Goal: Information Seeking & Learning: Learn about a topic

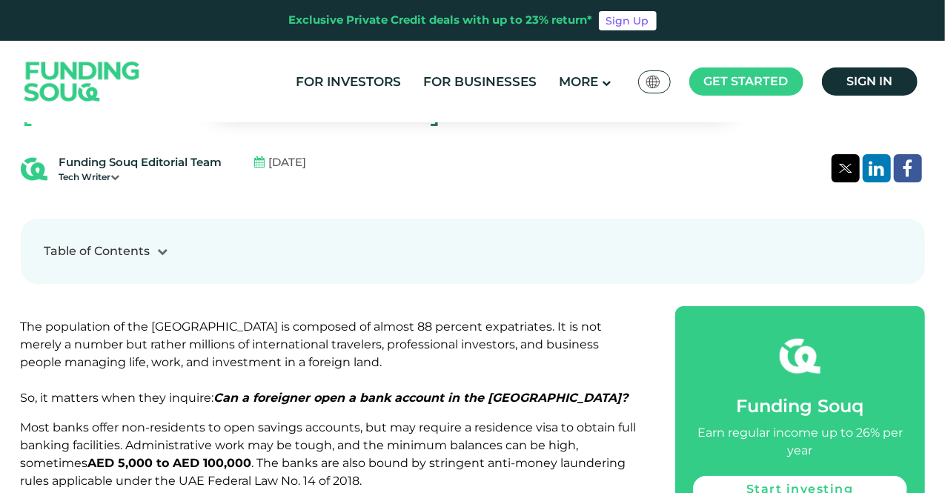
scroll to position [512, 0]
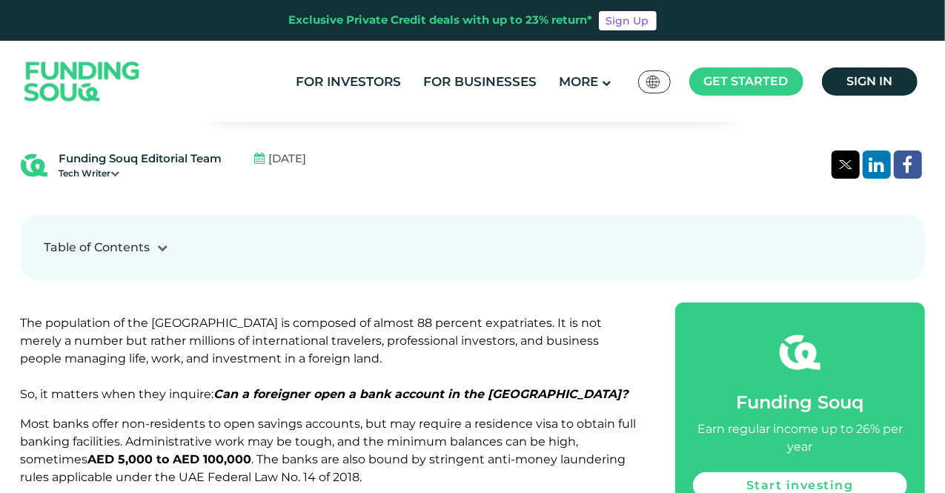
click at [107, 316] on span "The population of the [GEOGRAPHIC_DATA] is composed of almost 88 percent expatr…" at bounding box center [325, 358] width 608 height 85
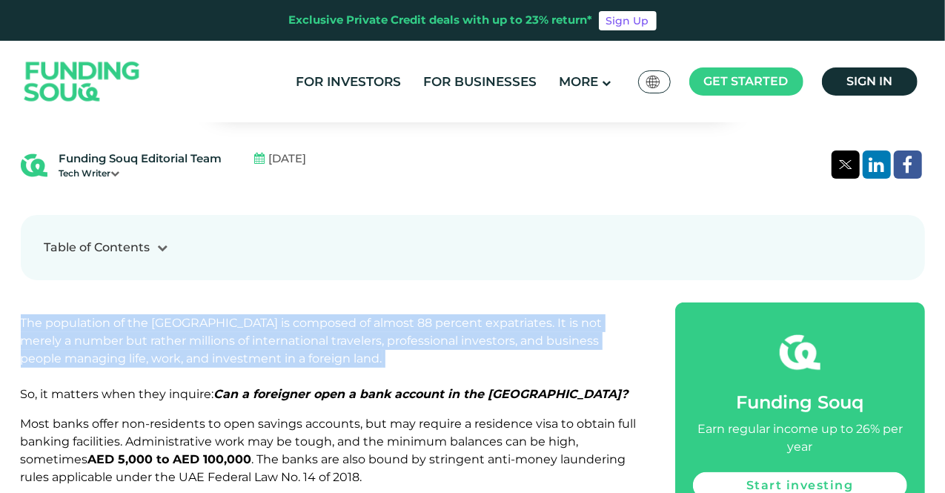
click at [105, 316] on span "The population of the [GEOGRAPHIC_DATA] is composed of almost 88 percent expatr…" at bounding box center [325, 358] width 608 height 85
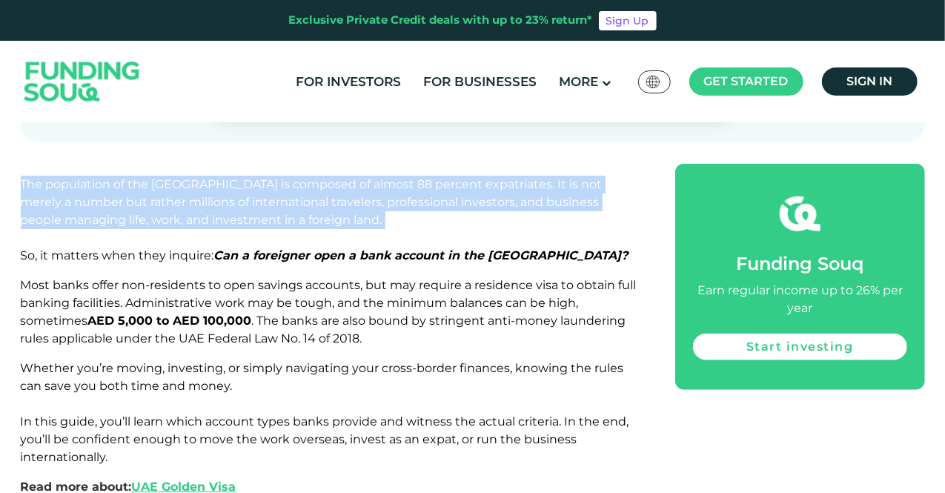
scroll to position [652, 0]
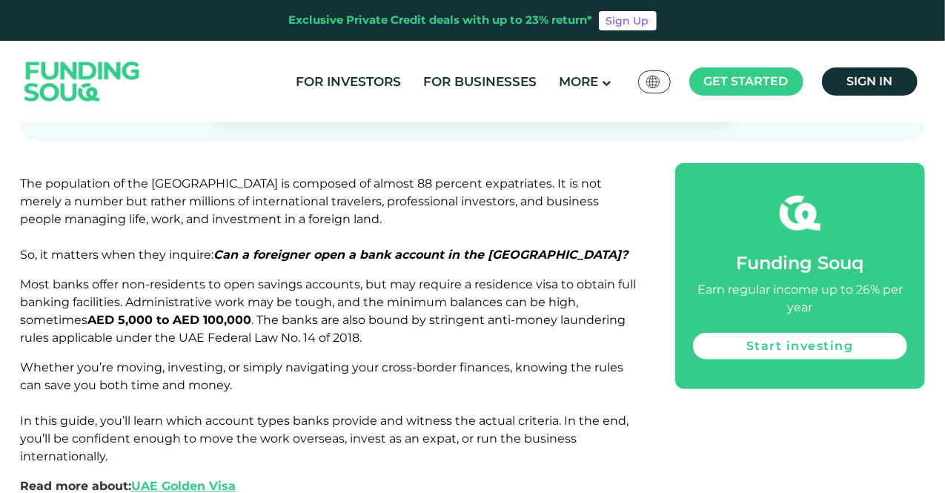
click at [111, 277] on span "Most banks offer non-residents to open savings accounts, but may require a resi…" at bounding box center [329, 310] width 616 height 67
click at [110, 277] on span "Most banks offer non-residents to open savings accounts, but may require a resi…" at bounding box center [329, 310] width 616 height 67
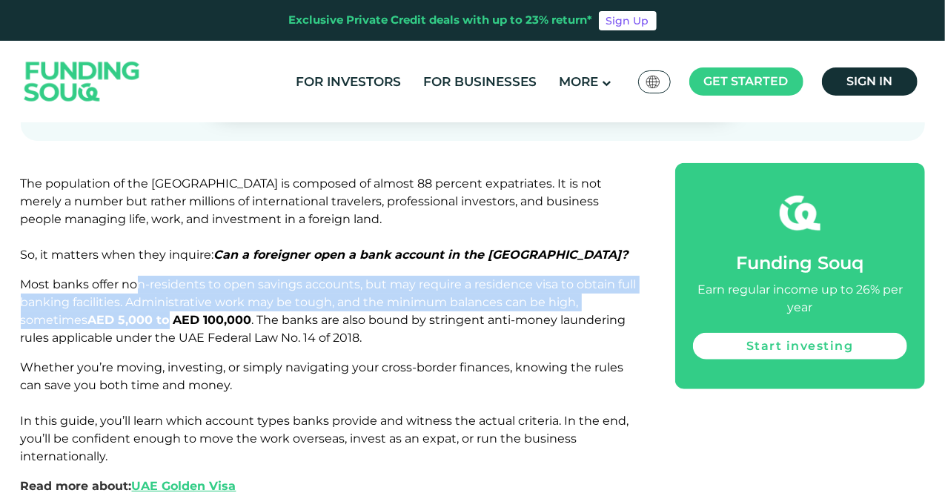
drag, startPoint x: 136, startPoint y: 239, endPoint x: 168, endPoint y: 281, distance: 52.9
click at [168, 281] on p "Most banks offer non-residents to open savings accounts, but may require a resi…" at bounding box center [332, 311] width 622 height 71
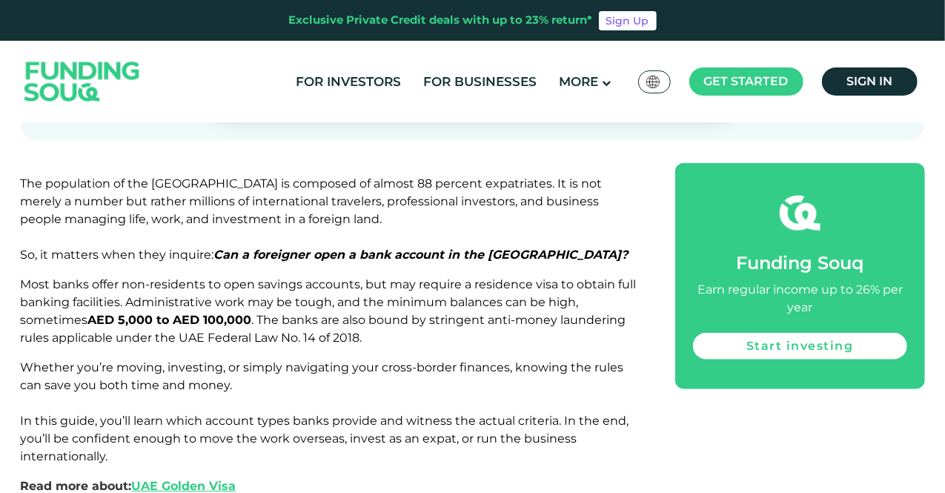
click at [242, 313] on strong "AED 5,000 to AED 100,000" at bounding box center [170, 320] width 164 height 14
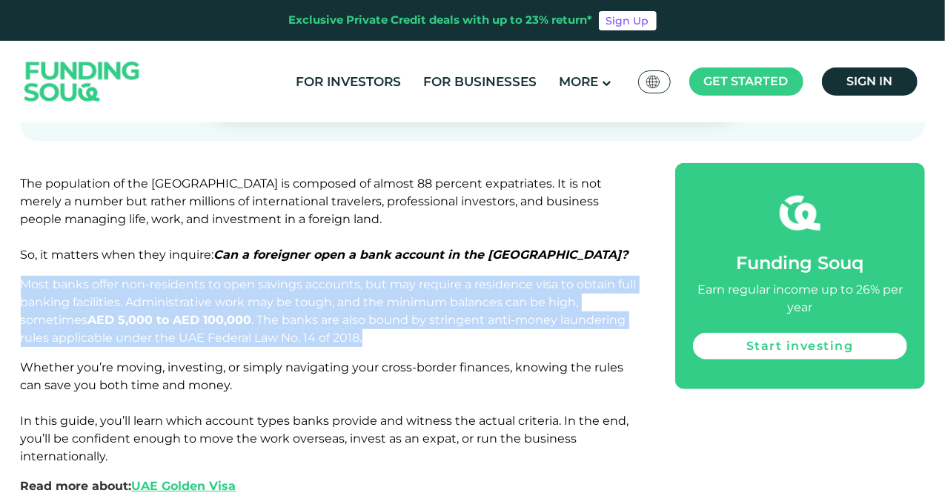
click at [242, 313] on strong "AED 5,000 to AED 100,000" at bounding box center [170, 320] width 164 height 14
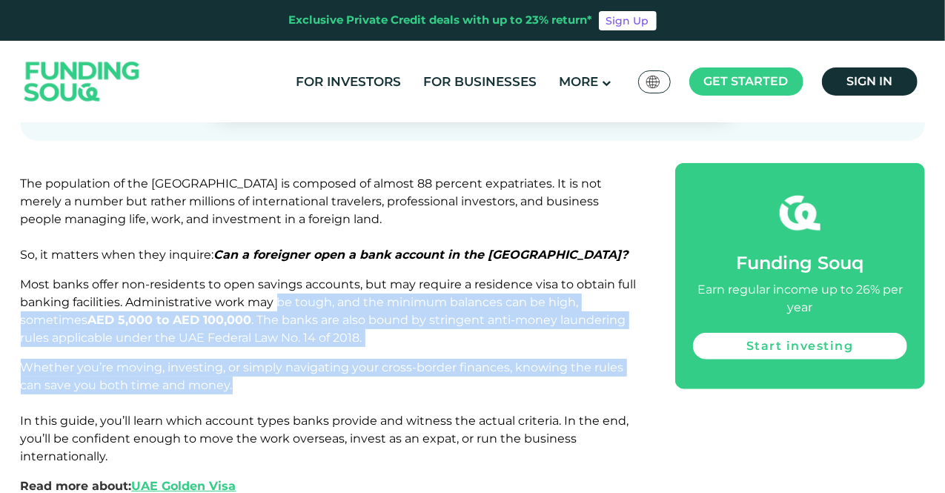
drag, startPoint x: 281, startPoint y: 257, endPoint x: 346, endPoint y: 336, distance: 101.7
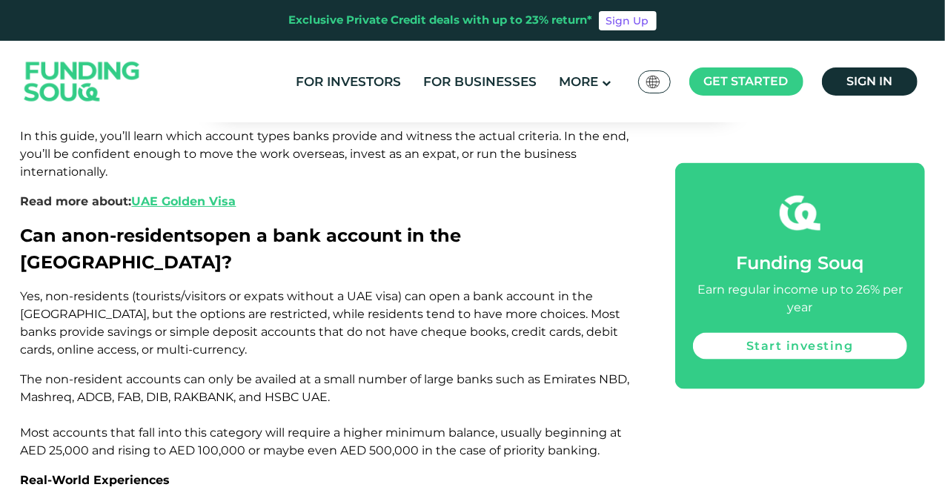
scroll to position [937, 0]
click at [239, 288] on span "Yes, non-residents (tourists/visitors or expats without a UAE visa) can open a …" at bounding box center [321, 321] width 601 height 67
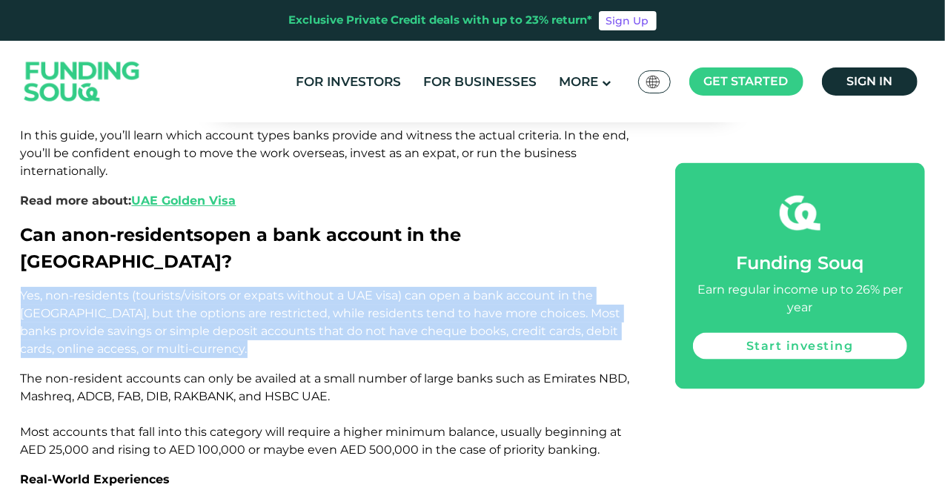
click at [237, 288] on span "Yes, non-residents (tourists/visitors or expats without a UAE visa) can open a …" at bounding box center [321, 321] width 601 height 67
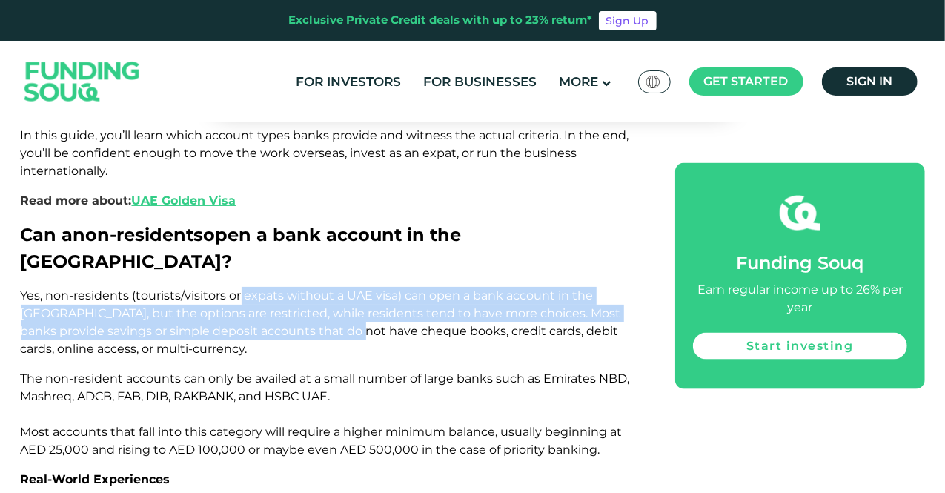
drag, startPoint x: 238, startPoint y: 221, endPoint x: 305, endPoint y: 258, distance: 77.0
click at [305, 288] on span "Yes, non-residents (tourists/visitors or expats without a UAE visa) can open a …" at bounding box center [321, 321] width 601 height 67
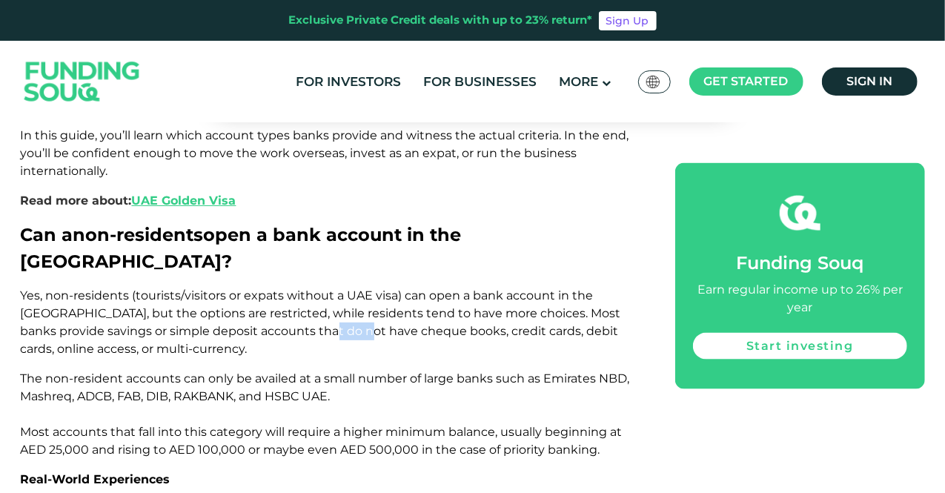
click at [306, 288] on span "Yes, non-residents (tourists/visitors or expats without a UAE visa) can open a …" at bounding box center [321, 321] width 601 height 67
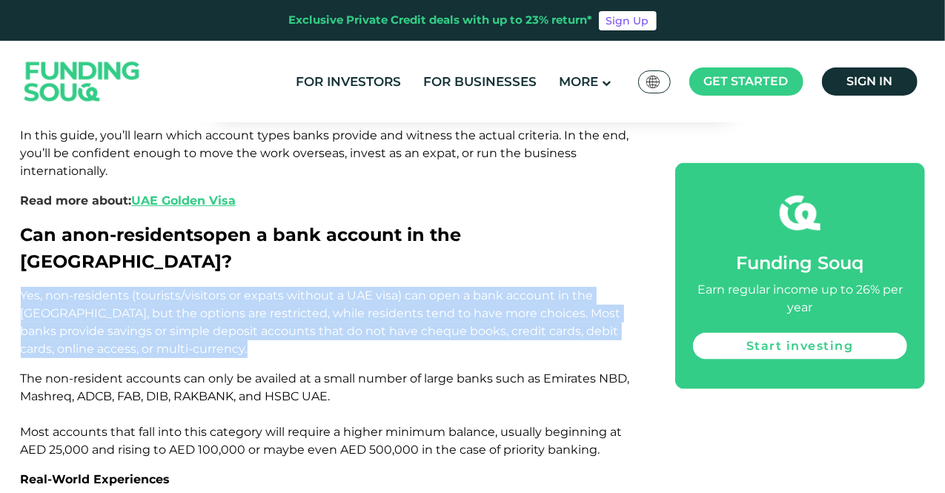
click at [306, 288] on span "Yes, non-residents (tourists/visitors or expats without a UAE visa) can open a …" at bounding box center [321, 321] width 601 height 67
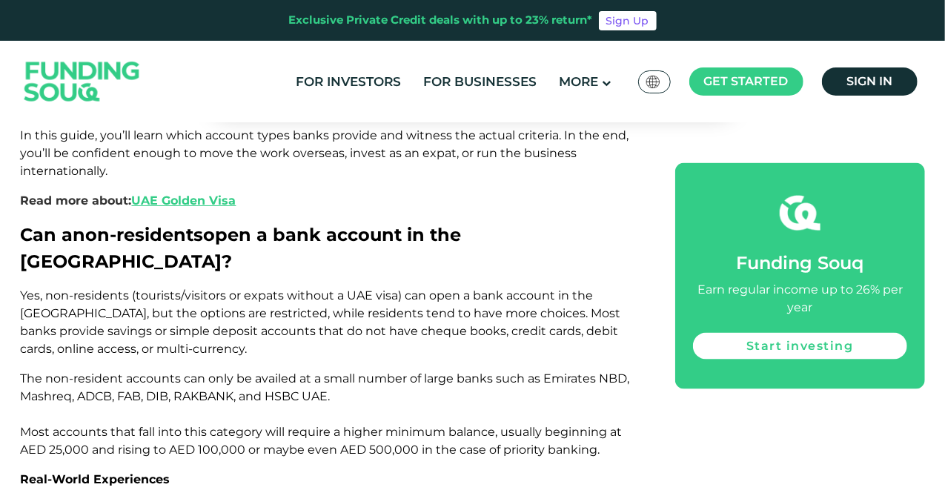
click at [255, 370] on p "The non-resident accounts can only be availed at a small number of large banks …" at bounding box center [332, 414] width 622 height 89
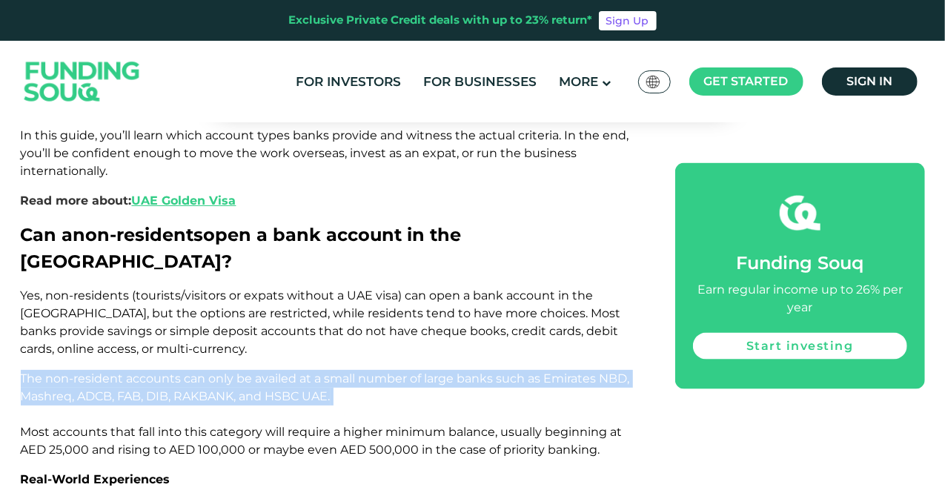
click at [254, 370] on p "The non-resident accounts can only be availed at a small number of large banks …" at bounding box center [332, 414] width 622 height 89
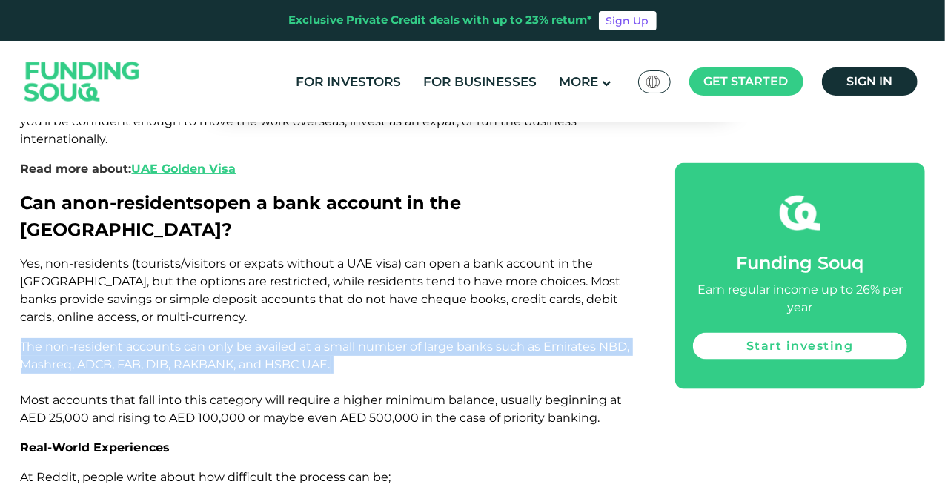
scroll to position [968, 0]
click at [256, 339] on p "The non-resident accounts can only be availed at a small number of large banks …" at bounding box center [332, 383] width 622 height 89
click at [273, 339] on p "The non-resident accounts can only be availed at a small number of large banks …" at bounding box center [332, 383] width 622 height 89
click at [297, 340] on span "The non-resident accounts can only be availed at a small number of large banks …" at bounding box center [325, 382] width 609 height 85
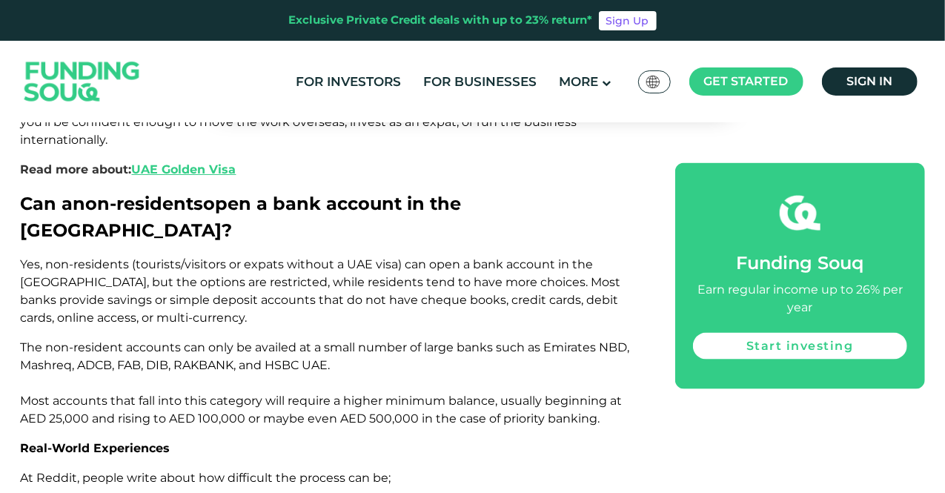
click at [254, 340] on span "The non-resident accounts can only be availed at a small number of large banks …" at bounding box center [325, 382] width 609 height 85
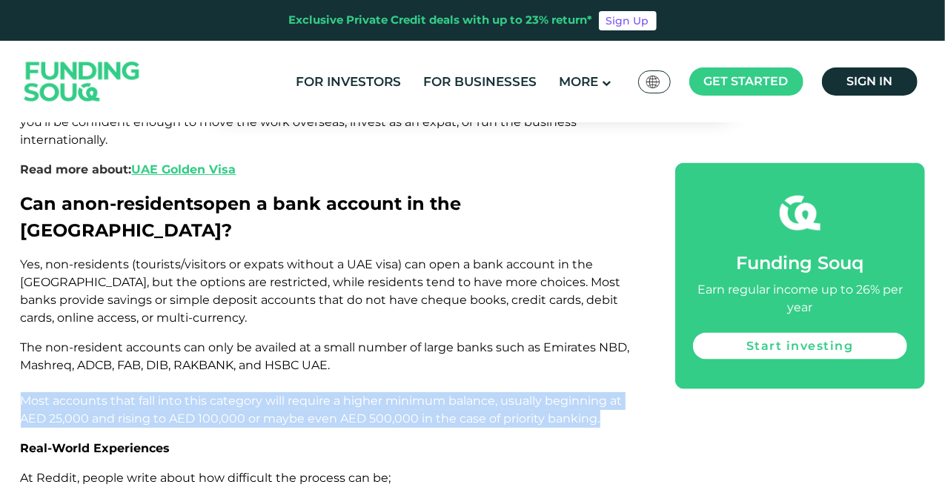
click at [254, 340] on span "The non-resident accounts can only be availed at a small number of large banks …" at bounding box center [325, 382] width 609 height 85
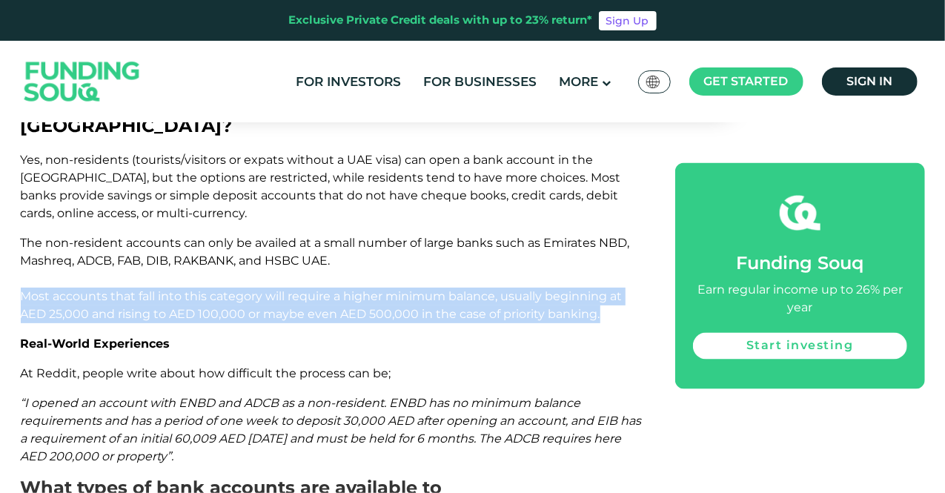
scroll to position [1074, 0]
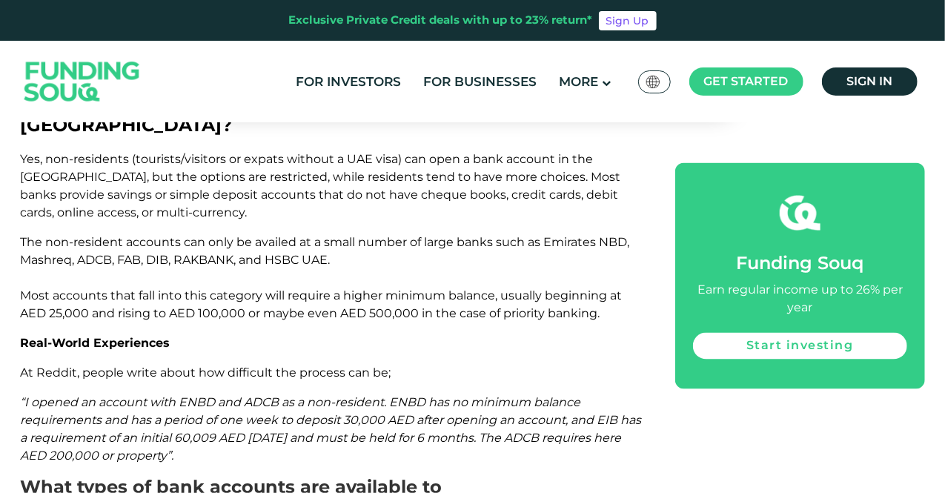
click at [65, 336] on span "Real-World Experiences" at bounding box center [96, 343] width 150 height 14
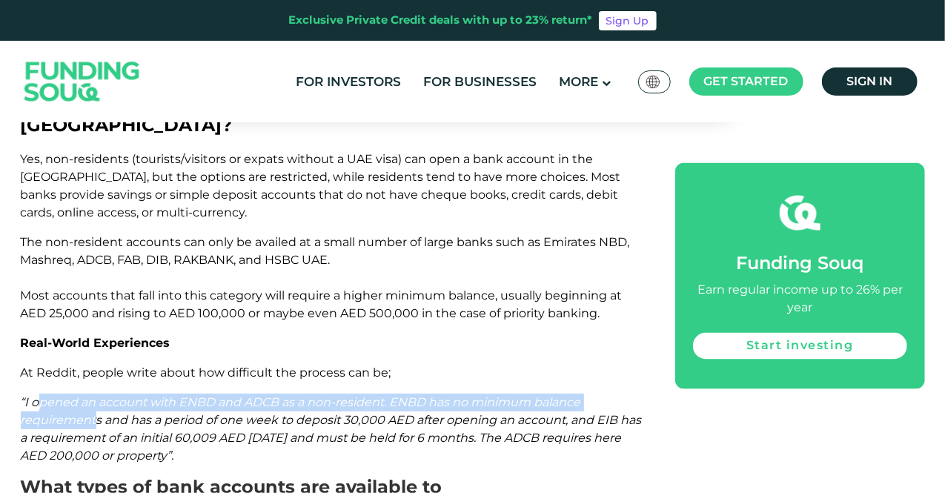
drag, startPoint x: 40, startPoint y: 334, endPoint x: 93, endPoint y: 346, distance: 54.7
click at [93, 395] on span "“I opened an account with ENBD and ADCB as a non-resident. ENBD has no minimum …" at bounding box center [331, 428] width 621 height 67
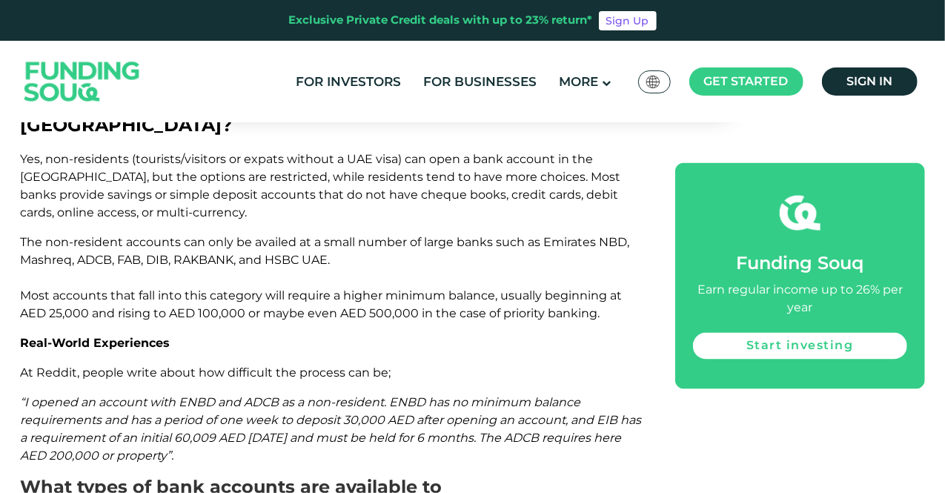
click at [142, 395] on span "“I opened an account with ENBD and ADCB as a non-resident. ENBD has no minimum …" at bounding box center [331, 428] width 621 height 67
drag, startPoint x: 363, startPoint y: 329, endPoint x: 420, endPoint y: 376, distance: 74.3
click at [420, 394] on p "“I opened an account with ENBD and ADCB as a non-resident. ENBD has no minimum …" at bounding box center [332, 429] width 622 height 71
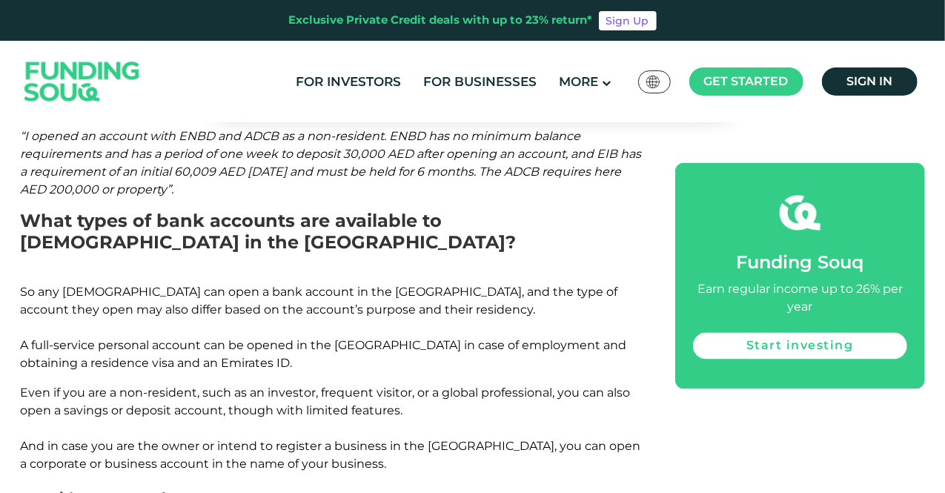
scroll to position [1340, 0]
click at [226, 284] on span "So any [DEMOGRAPHIC_DATA] can open a bank account in the [GEOGRAPHIC_DATA], and…" at bounding box center [324, 326] width 606 height 85
click at [225, 284] on span "So any [DEMOGRAPHIC_DATA] can open a bank account in the [GEOGRAPHIC_DATA], and…" at bounding box center [324, 326] width 606 height 85
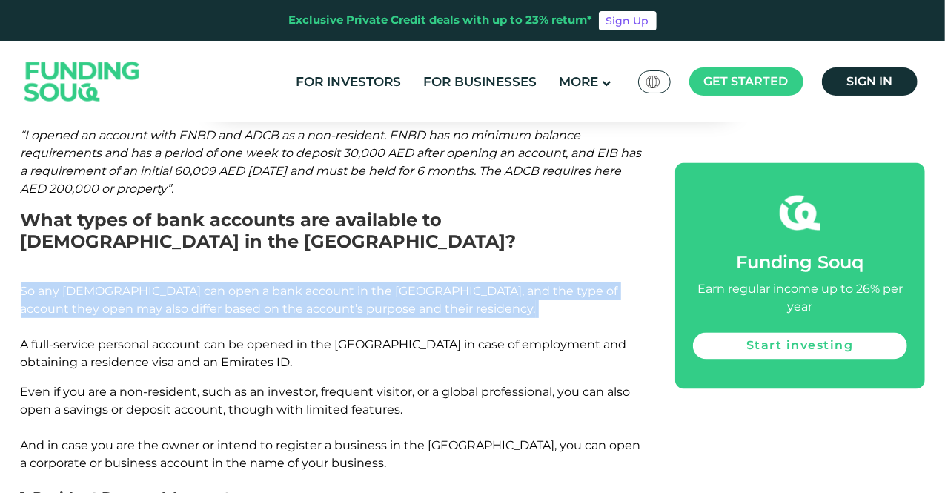
click at [225, 284] on span "So any [DEMOGRAPHIC_DATA] can open a bank account in the [GEOGRAPHIC_DATA], and…" at bounding box center [324, 326] width 606 height 85
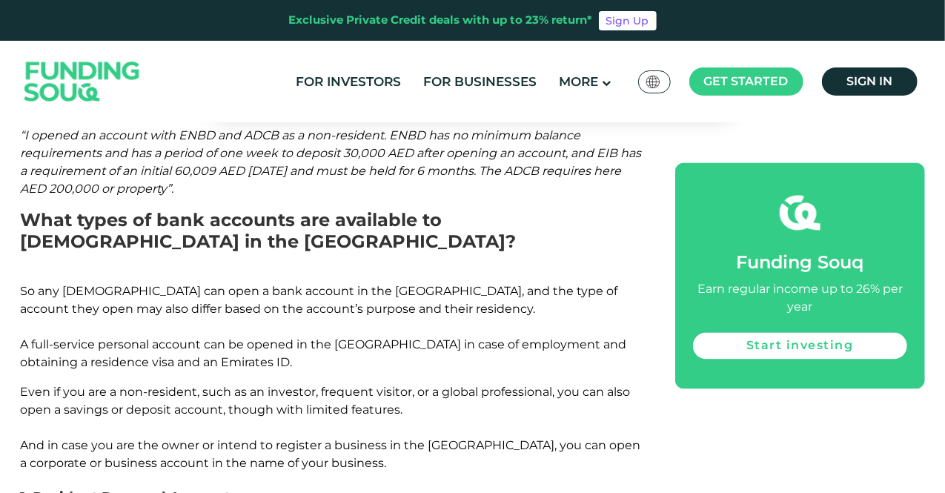
click at [166, 284] on span "So any [DEMOGRAPHIC_DATA] can open a bank account in the [GEOGRAPHIC_DATA], and…" at bounding box center [324, 326] width 606 height 85
click at [167, 284] on span "So any [DEMOGRAPHIC_DATA] can open a bank account in the [GEOGRAPHIC_DATA], and…" at bounding box center [324, 326] width 606 height 85
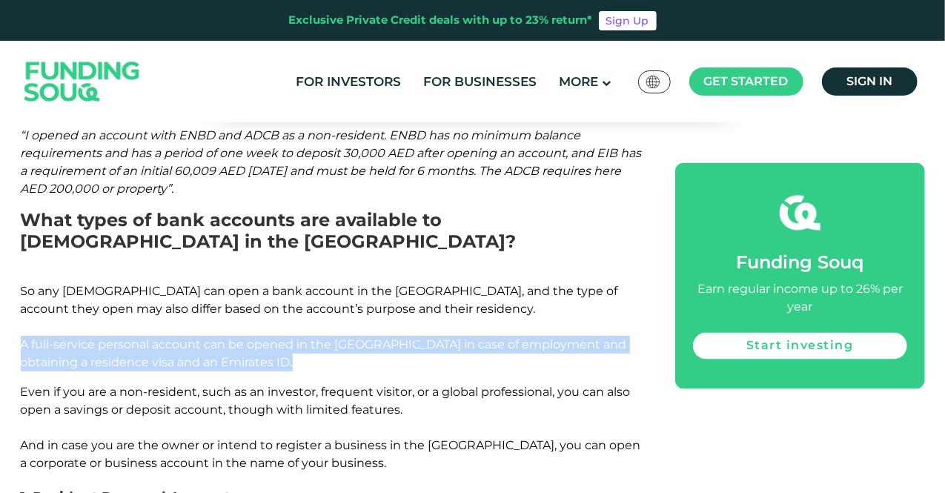
click at [167, 284] on span "So any [DEMOGRAPHIC_DATA] can open a bank account in the [GEOGRAPHIC_DATA], and…" at bounding box center [324, 326] width 606 height 85
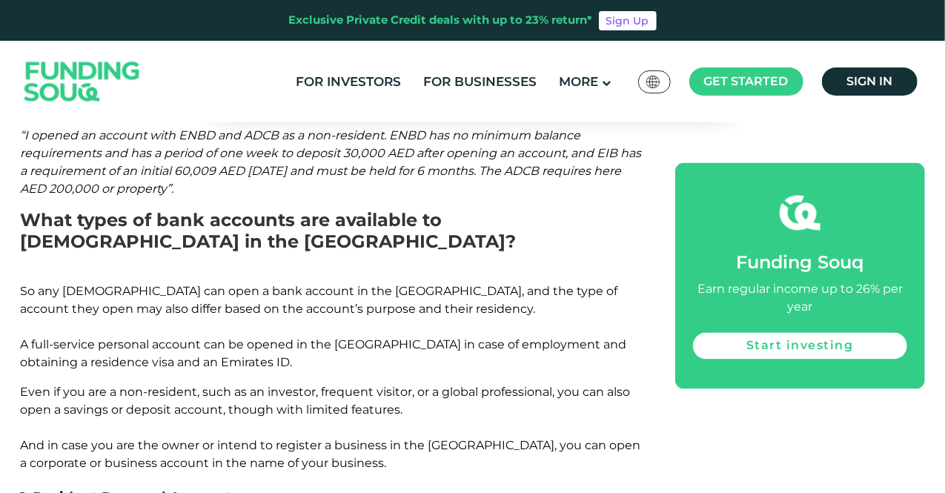
click at [138, 385] on span "Even if you are a non-resident, such as an investor, frequent visitor, or a glo…" at bounding box center [331, 427] width 621 height 85
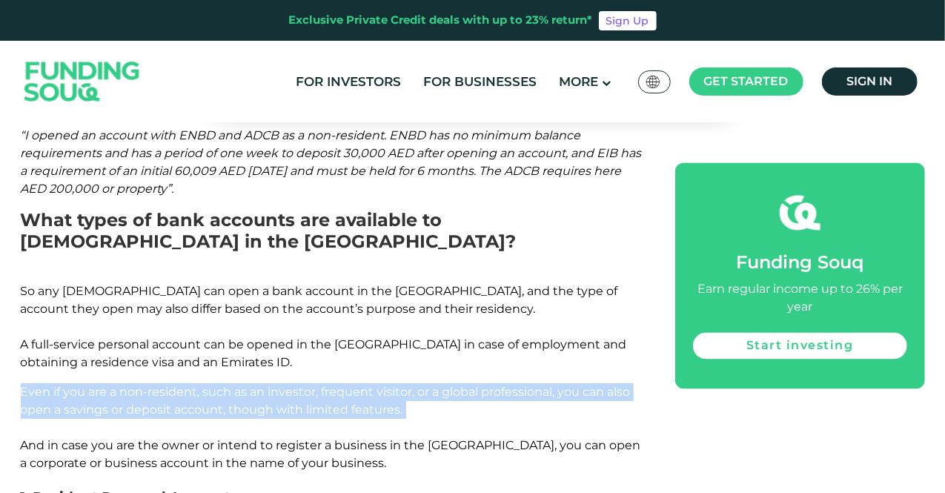
click at [137, 385] on span "Even if you are a non-resident, such as an investor, frequent visitor, or a glo…" at bounding box center [331, 427] width 621 height 85
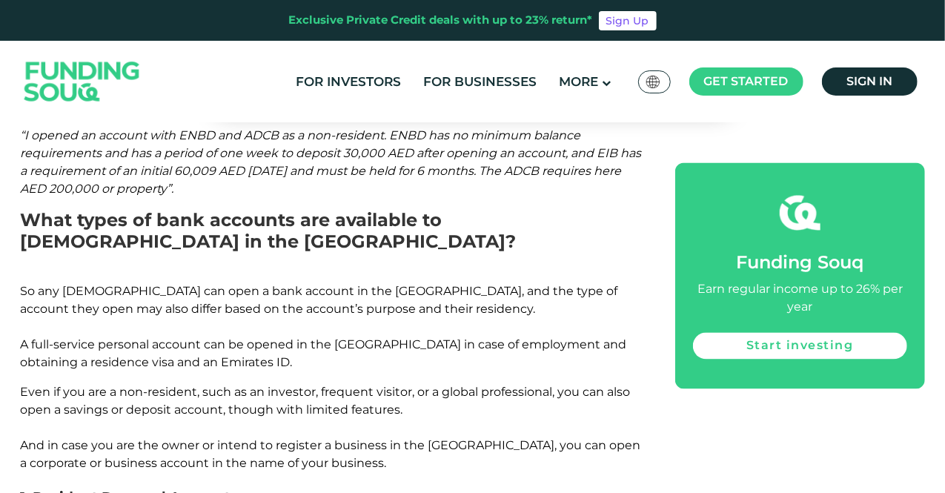
click at [146, 385] on span "Even if you are a non-resident, such as an investor, frequent visitor, or a glo…" at bounding box center [331, 427] width 621 height 85
click at [147, 385] on span "Even if you are a non-resident, such as an investor, frequent visitor, or a glo…" at bounding box center [331, 427] width 621 height 85
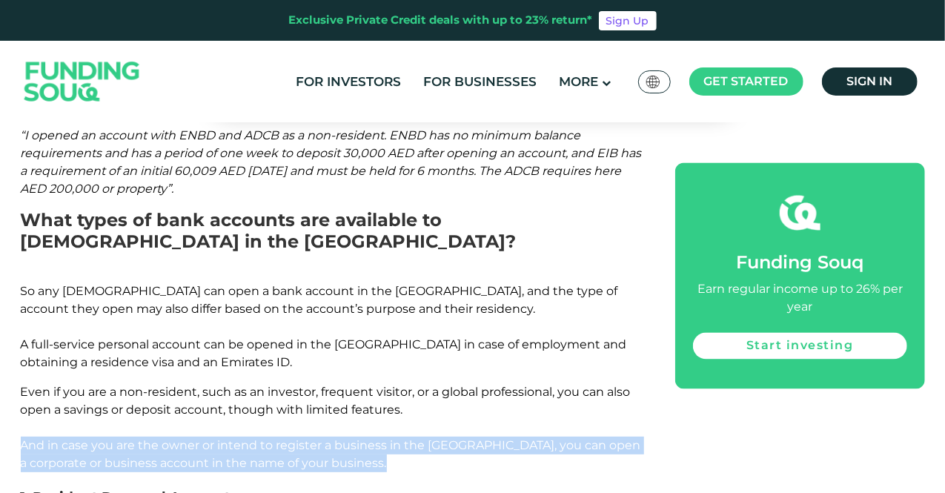
click at [147, 385] on span "Even if you are a non-resident, such as an investor, frequent visitor, or a glo…" at bounding box center [331, 427] width 621 height 85
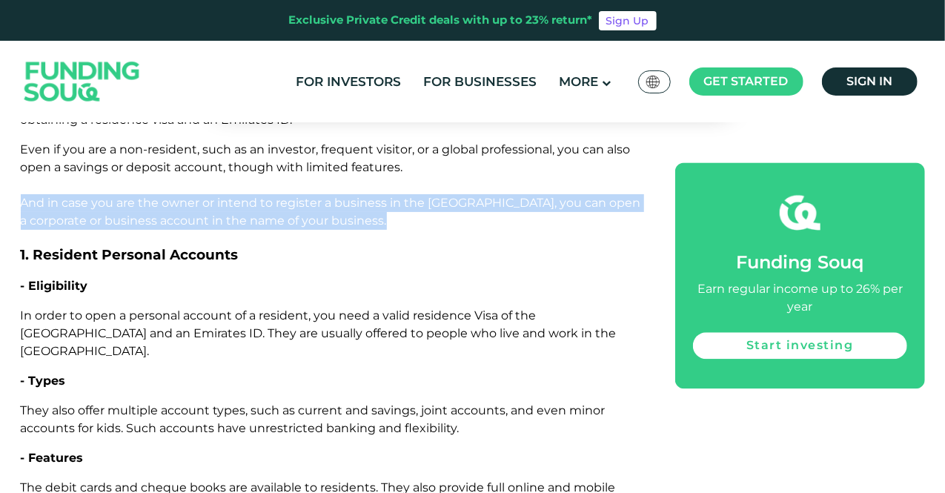
scroll to position [1594, 0]
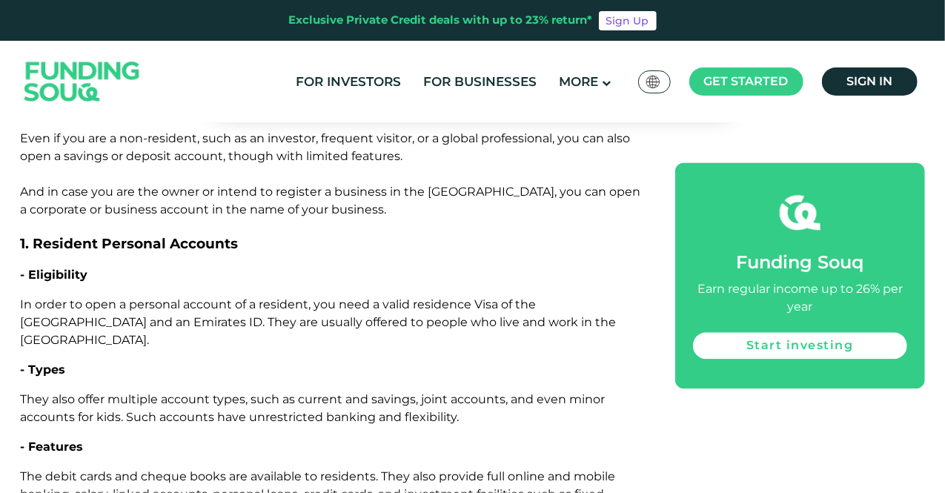
click at [162, 391] on p "They also offer multiple account types, such as current and savings, joint acco…" at bounding box center [332, 409] width 622 height 36
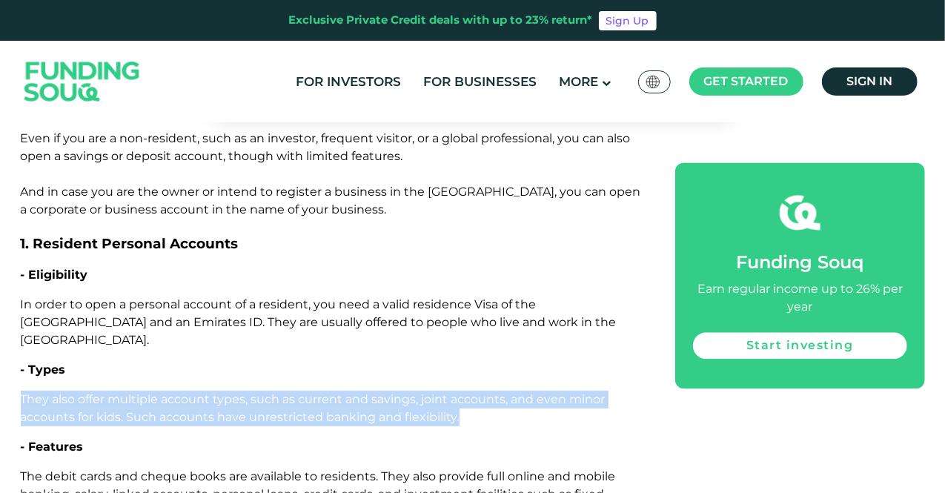
click at [162, 391] on p "They also offer multiple account types, such as current and savings, joint acco…" at bounding box center [332, 409] width 622 height 36
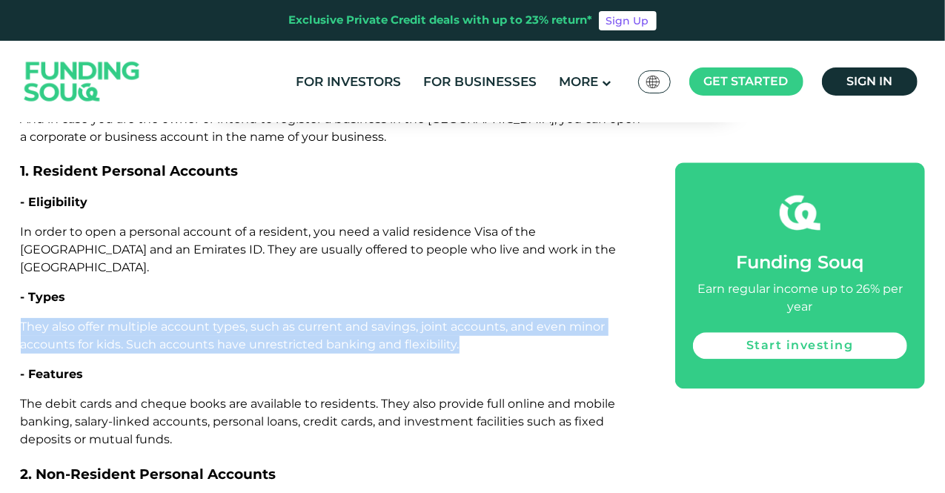
scroll to position [1692, 0]
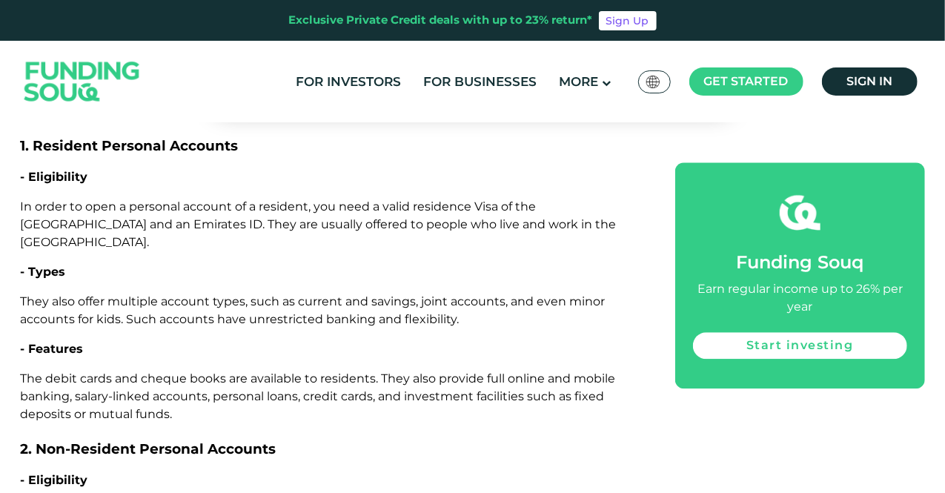
click at [178, 371] on span "The debit cards and cheque books are available to residents. They also provide …" at bounding box center [318, 396] width 595 height 50
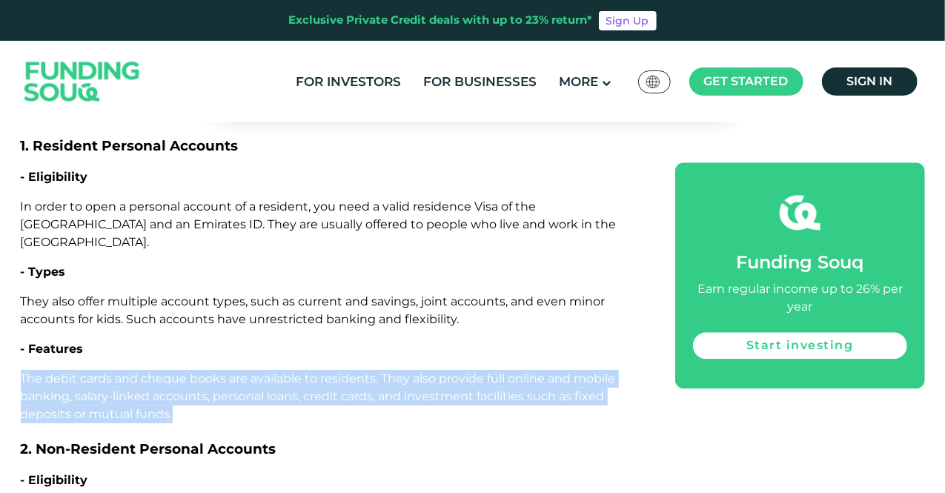
click at [178, 371] on span "The debit cards and cheque books are available to residents. They also provide …" at bounding box center [318, 396] width 595 height 50
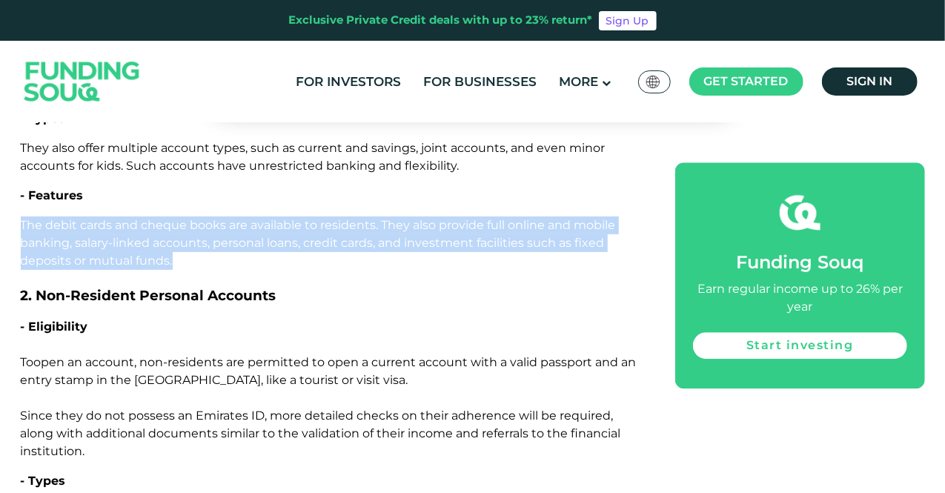
scroll to position [1846, 0]
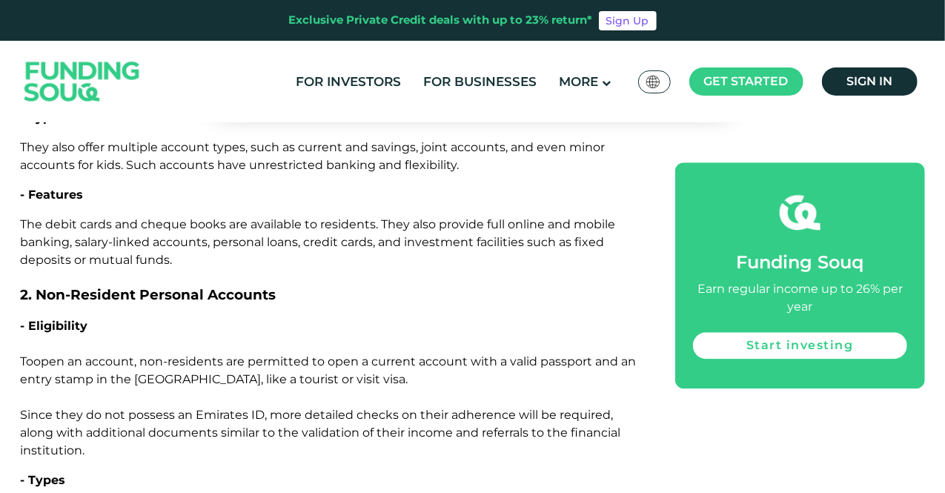
click at [206, 354] on span "open an account, non-residents are permitted to open a current account with a v…" at bounding box center [329, 405] width 616 height 103
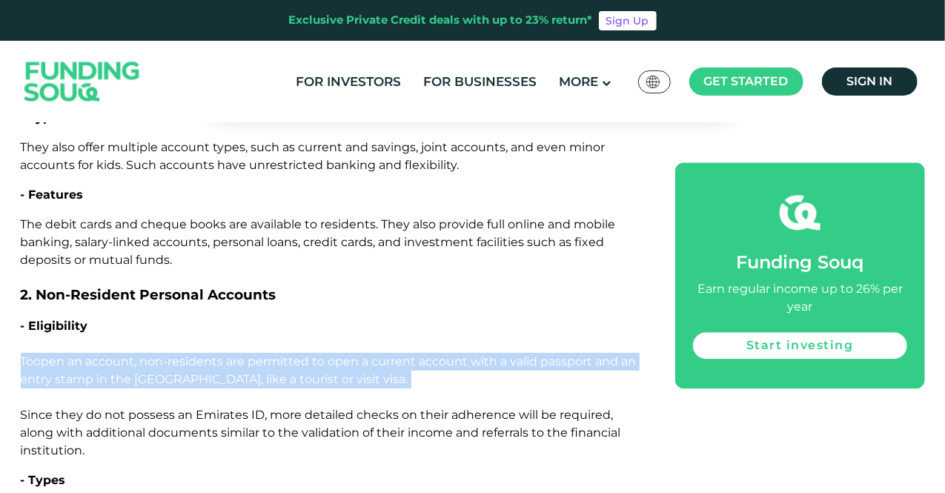
click at [206, 354] on span "open an account, non-residents are permitted to open a current account with a v…" at bounding box center [329, 405] width 616 height 103
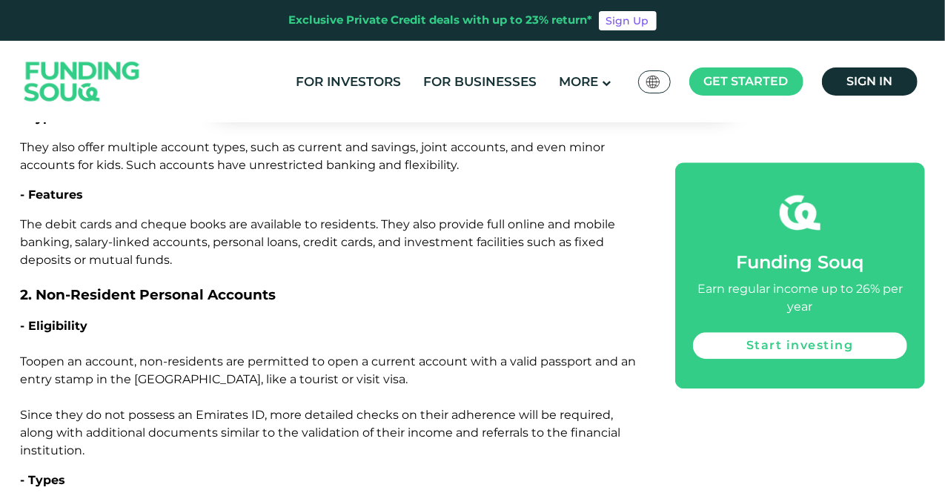
click at [165, 354] on span "open an account, non-residents are permitted to open a current account with a v…" at bounding box center [329, 405] width 616 height 103
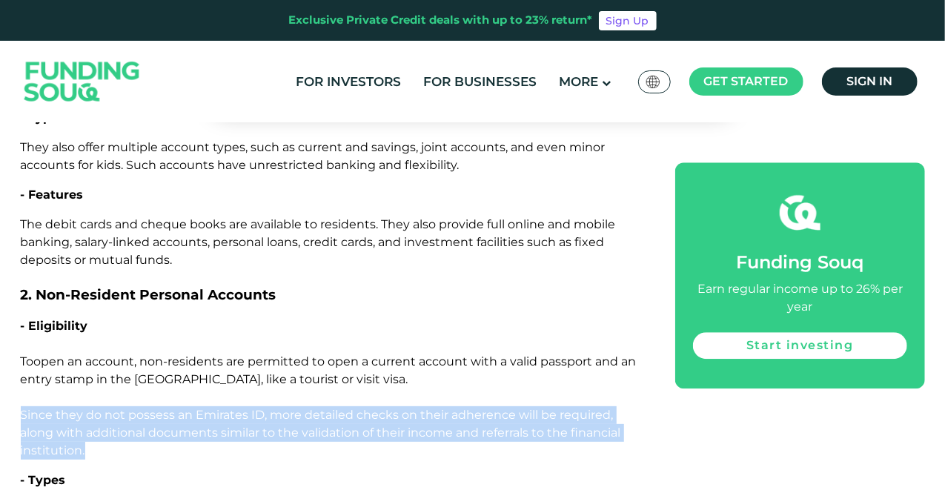
click at [166, 354] on span "open an account, non-residents are permitted to open a current account with a v…" at bounding box center [329, 405] width 616 height 103
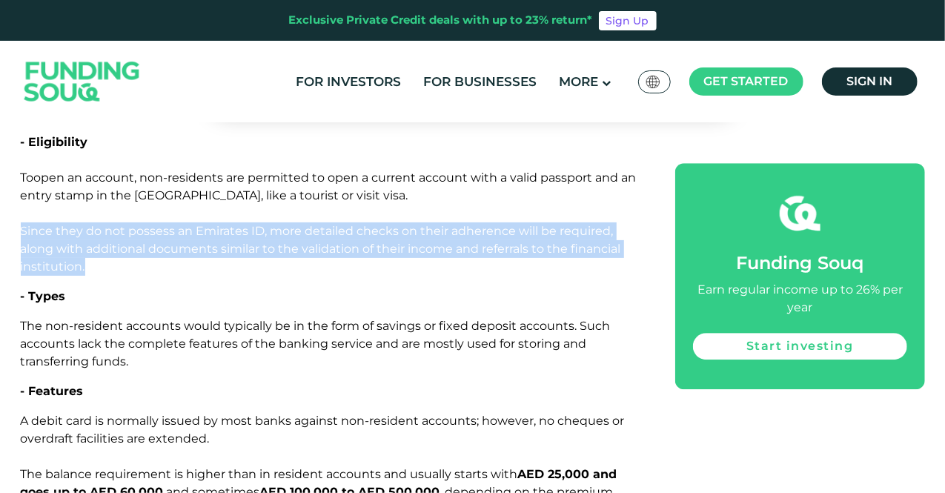
scroll to position [2031, 0]
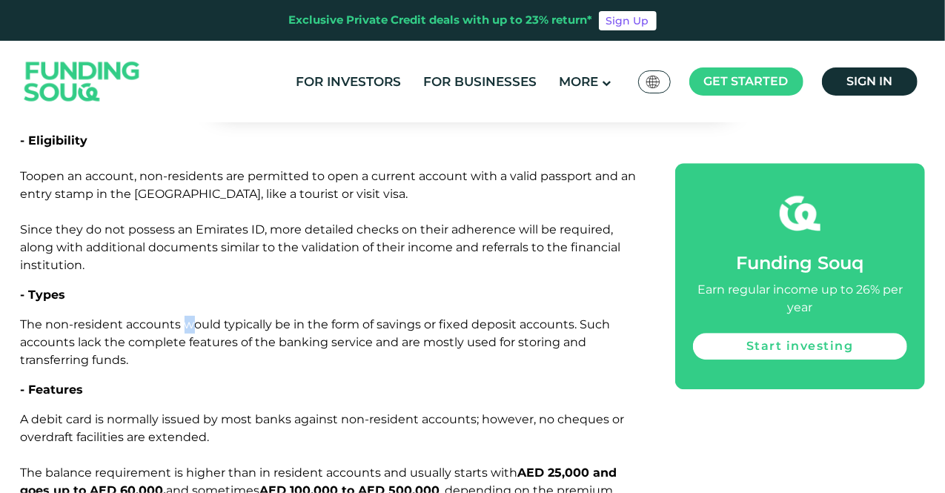
click at [188, 317] on span "The non-resident accounts would typically be in the form of savings or fixed de…" at bounding box center [316, 342] width 590 height 50
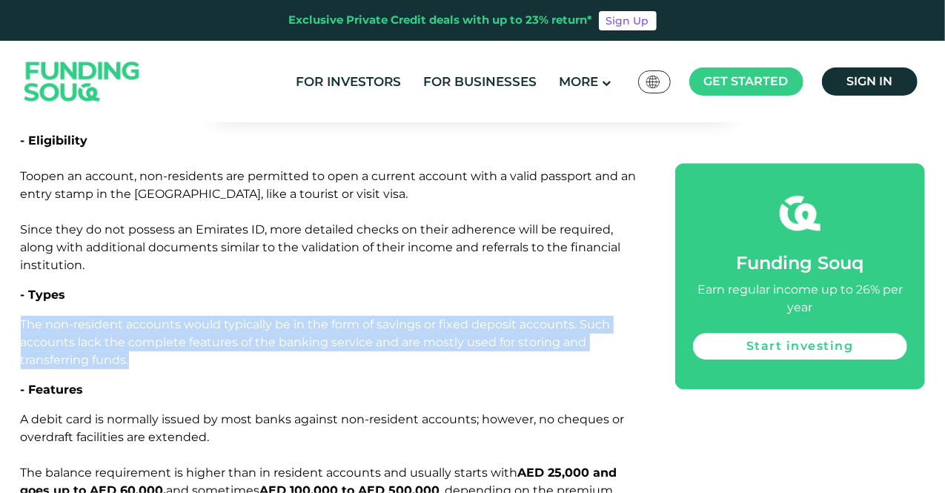
click at [188, 317] on span "The non-resident accounts would typically be in the form of savings or fixed de…" at bounding box center [316, 342] width 590 height 50
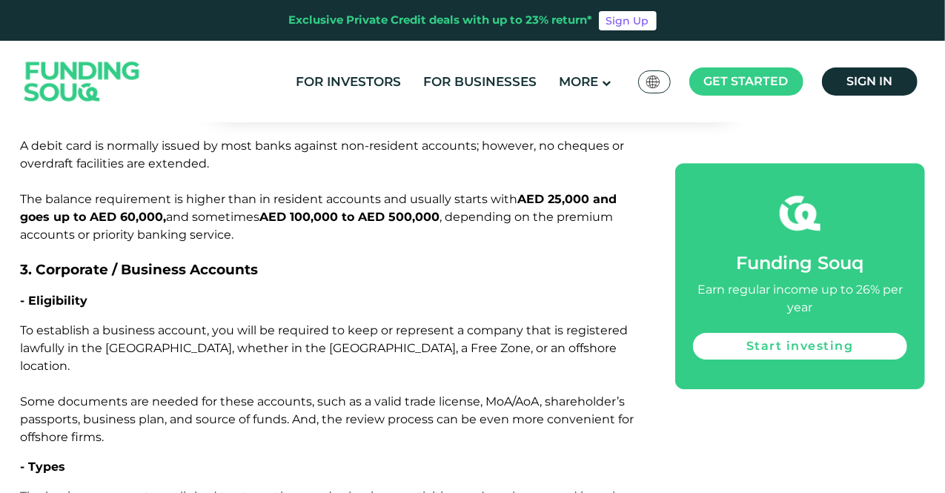
scroll to position [2307, 0]
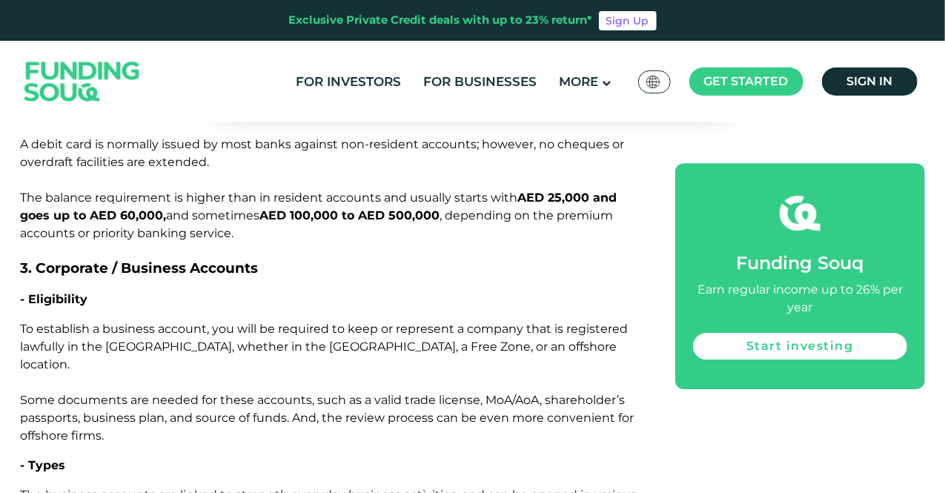
click at [157, 322] on span "To establish a business account, you will be required to keep or represent a co…" at bounding box center [328, 382] width 614 height 121
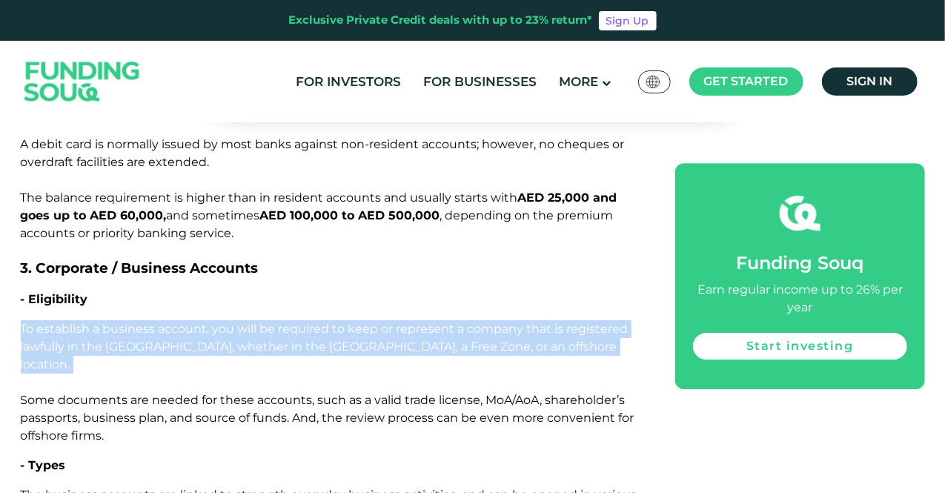
click at [156, 322] on span "To establish a business account, you will be required to keep or represent a co…" at bounding box center [328, 382] width 614 height 121
click at [157, 322] on span "To establish a business account, you will be required to keep or represent a co…" at bounding box center [328, 382] width 614 height 121
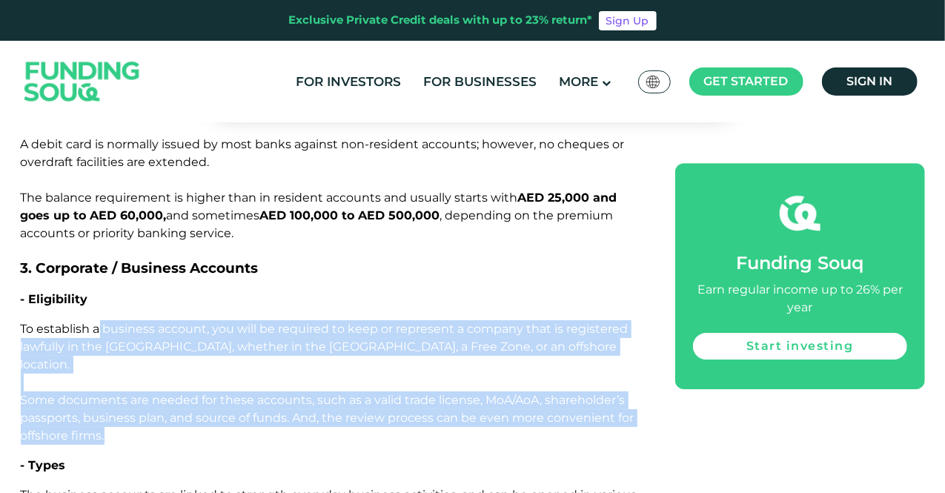
drag, startPoint x: 99, startPoint y: 242, endPoint x: 169, endPoint y: 321, distance: 105.0
click at [169, 321] on p "To establish a business account, you will be required to keep or represent a co…" at bounding box center [332, 382] width 622 height 125
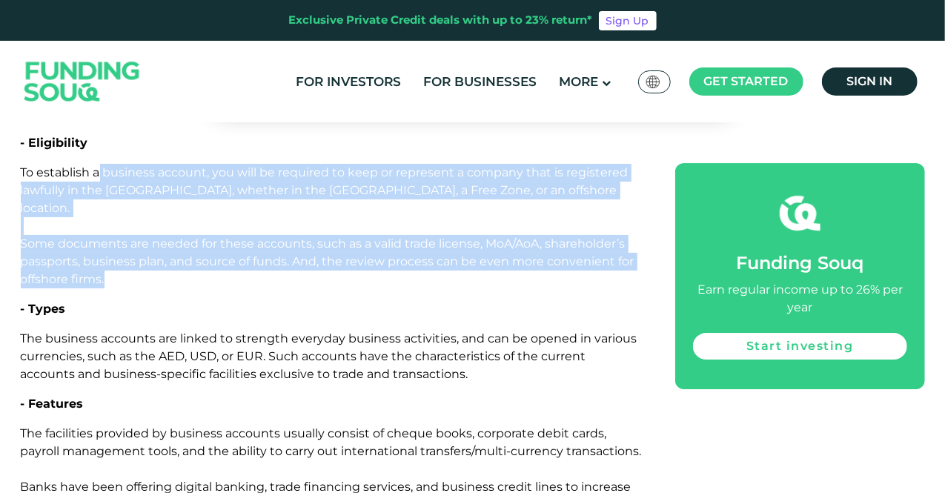
scroll to position [2464, 0]
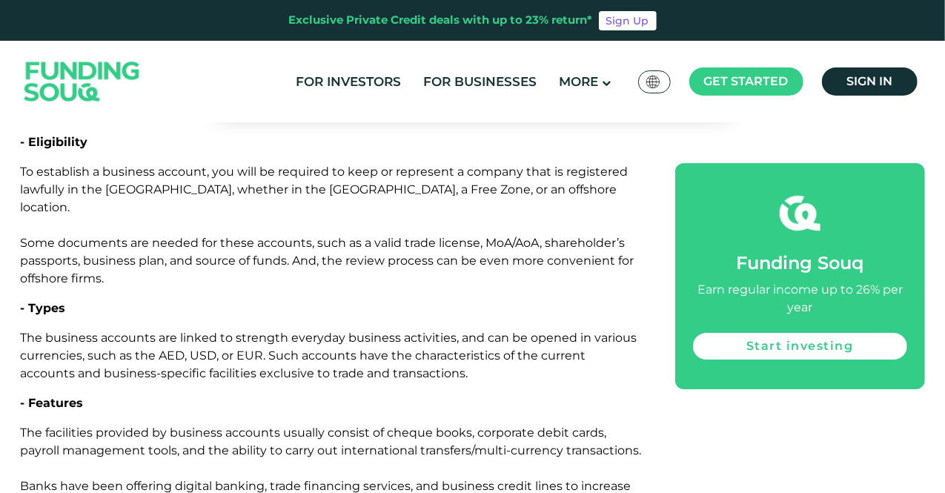
click at [125, 331] on span "The business accounts are linked to strength everyday business activities, and …" at bounding box center [329, 356] width 617 height 50
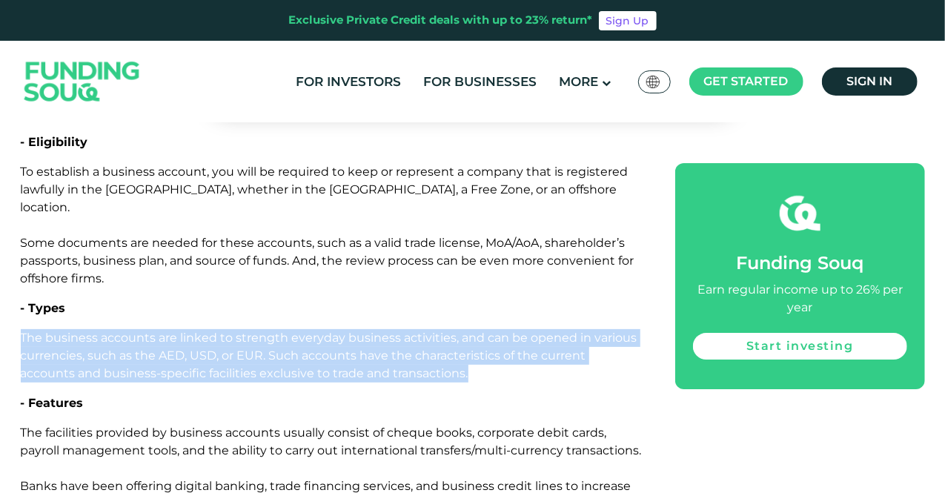
click at [125, 331] on span "The business accounts are linked to strength everyday business activities, and …" at bounding box center [329, 356] width 617 height 50
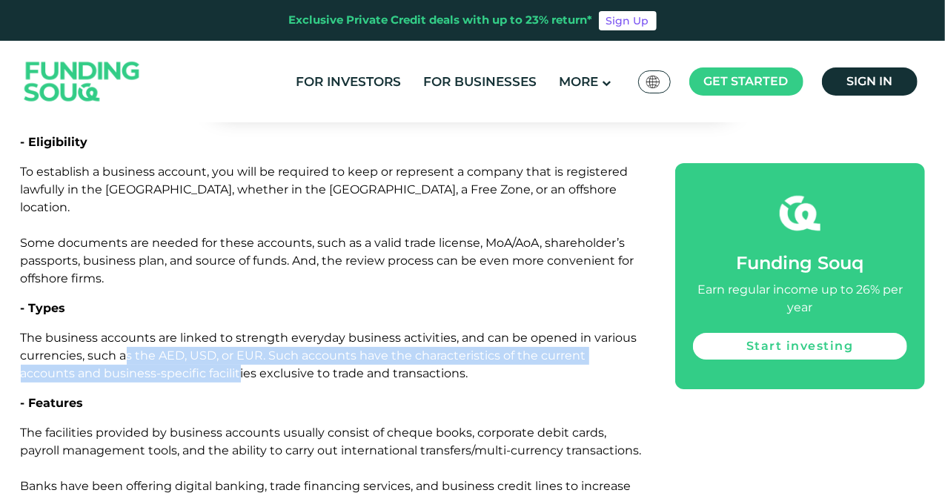
drag, startPoint x: 126, startPoint y: 239, endPoint x: 183, endPoint y: 269, distance: 64.3
click at [183, 331] on span "The business accounts are linked to strength everyday business activities, and …" at bounding box center [329, 356] width 617 height 50
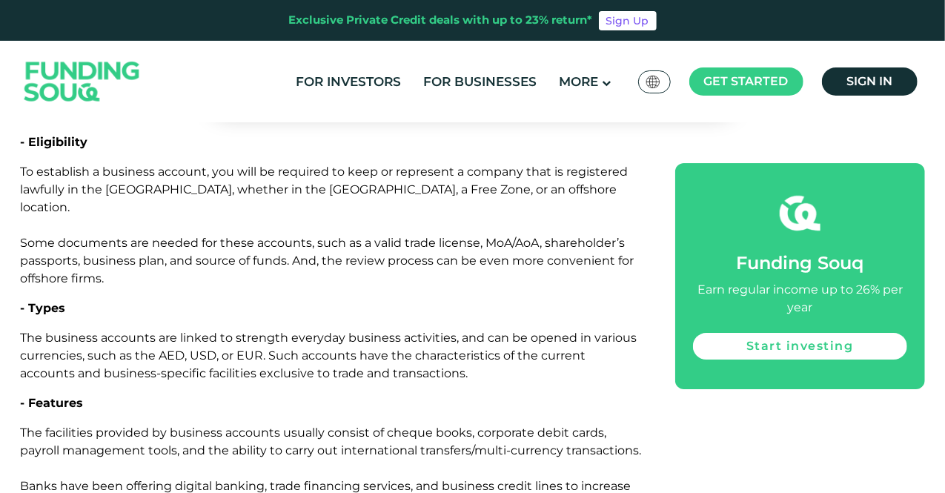
click at [179, 426] on span "The facilities provided by business accounts usually consist of cheque books, c…" at bounding box center [331, 468] width 621 height 85
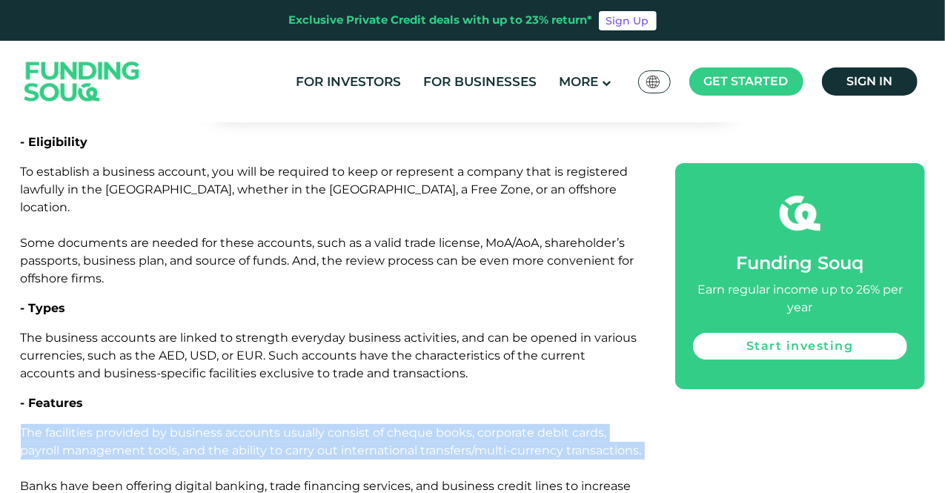
click at [178, 426] on span "The facilities provided by business accounts usually consist of cheque books, c…" at bounding box center [331, 468] width 621 height 85
click at [179, 426] on span "The facilities provided by business accounts usually consist of cheque books, c…" at bounding box center [331, 468] width 621 height 85
drag, startPoint x: 179, startPoint y: 326, endPoint x: 237, endPoint y: 355, distance: 64.7
click at [237, 424] on p "The facilities provided by business accounts usually consist of cheque books, c…" at bounding box center [332, 468] width 622 height 89
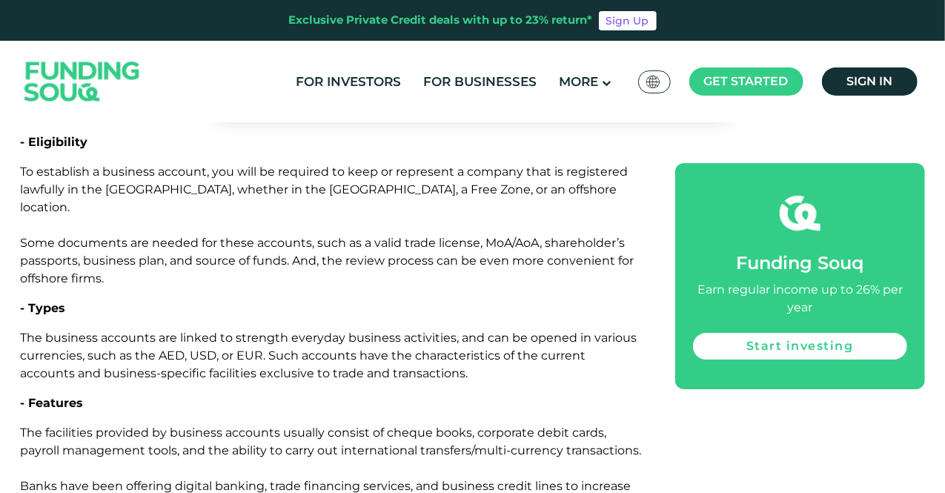
click at [228, 426] on span "The facilities provided by business accounts usually consist of cheque books, c…" at bounding box center [331, 468] width 621 height 85
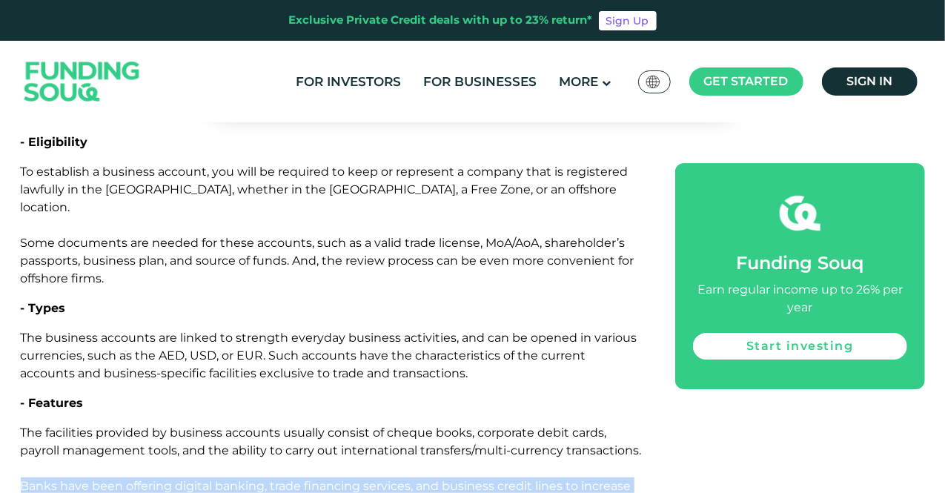
click at [228, 426] on span "The facilities provided by business accounts usually consist of cheque books, c…" at bounding box center [331, 468] width 621 height 85
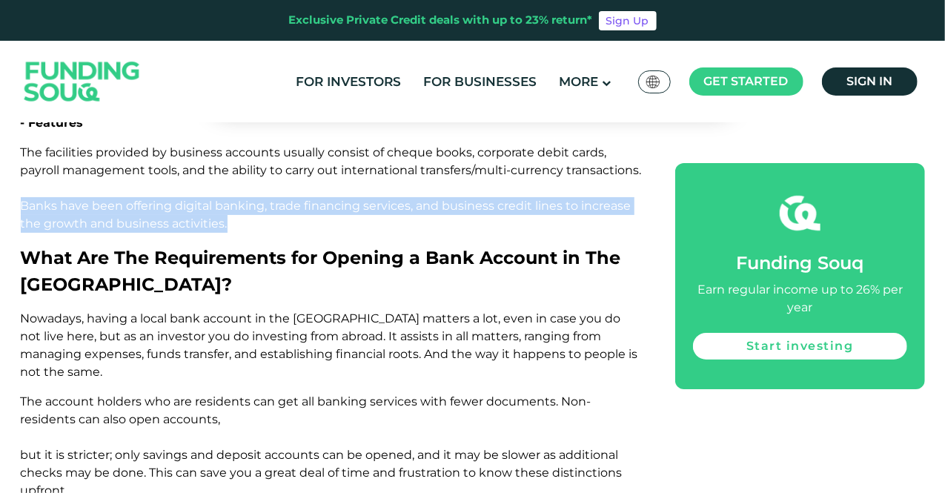
scroll to position [2745, 0]
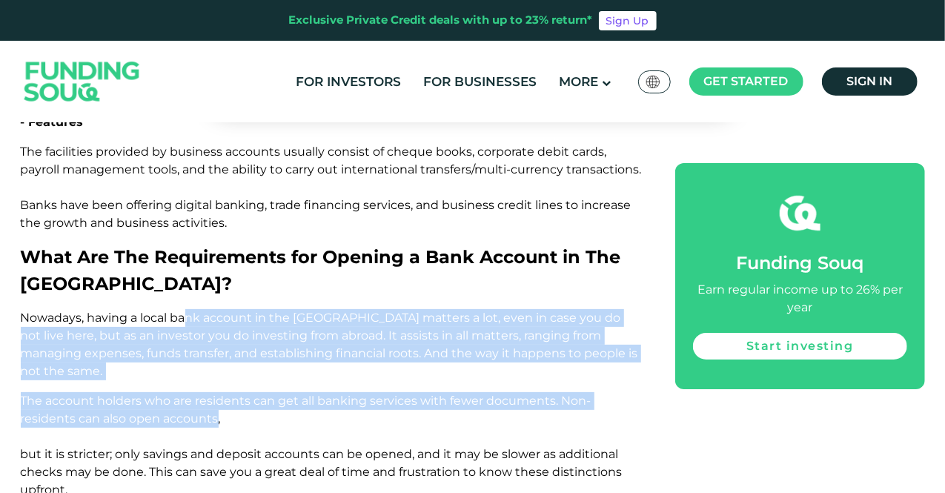
drag, startPoint x: 183, startPoint y: 228, endPoint x: 218, endPoint y: 314, distance: 92.1
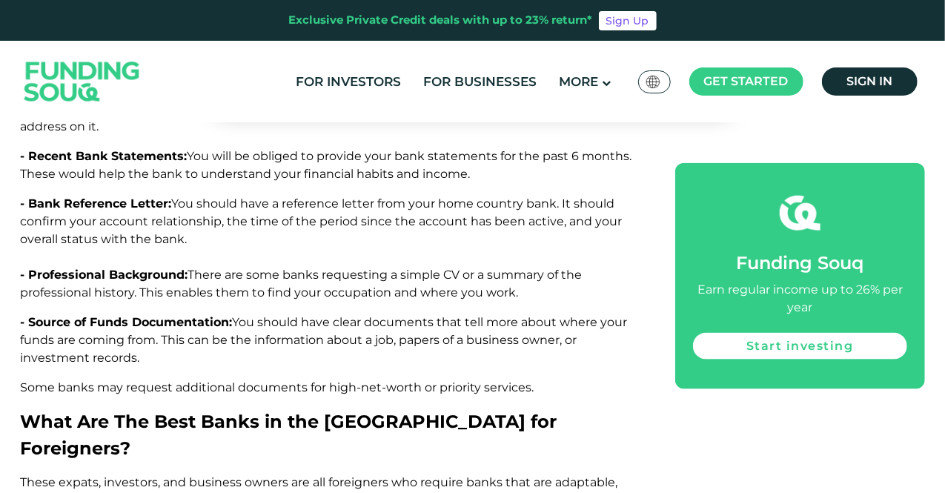
scroll to position [3759, 0]
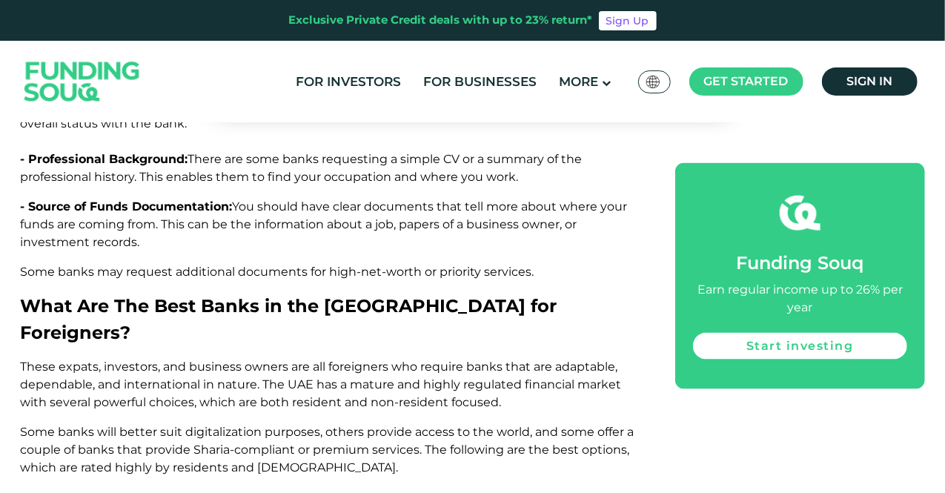
click at [213, 360] on span "These expats, investors, and business owners are all foreigners who require ban…" at bounding box center [321, 385] width 601 height 50
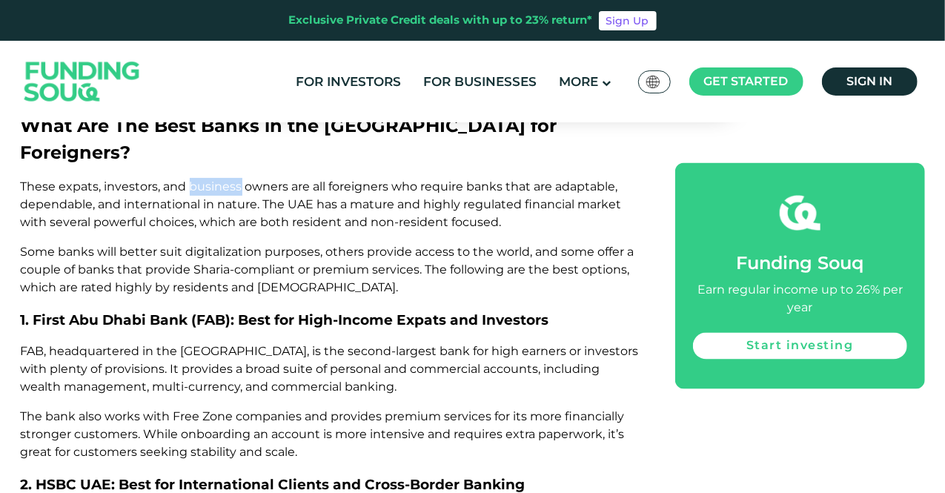
scroll to position [3951, 0]
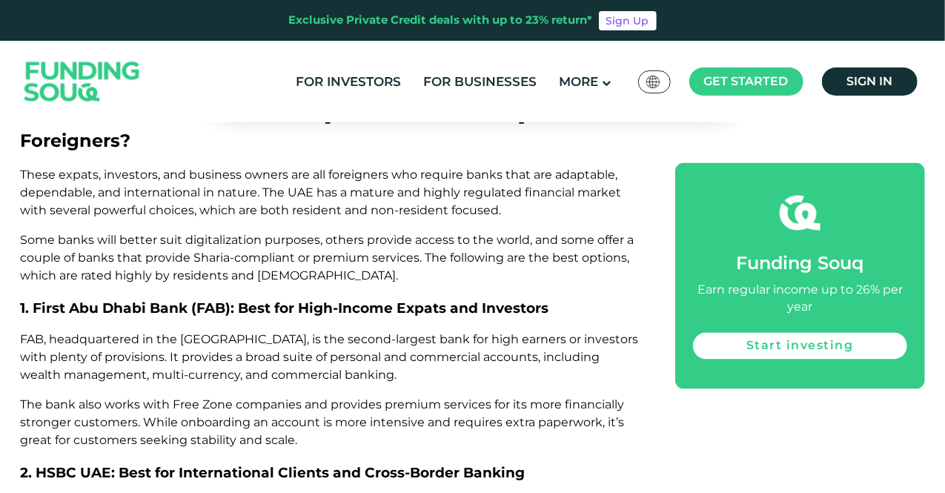
click at [193, 464] on span "2. HSBC UAE: Best for International Clients and Cross-Border Banking" at bounding box center [273, 472] width 505 height 17
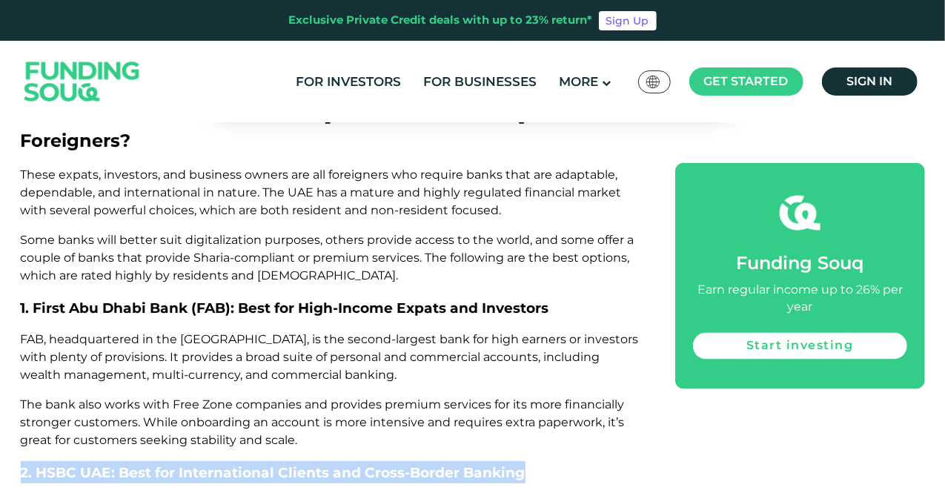
click at [193, 464] on span "2. HSBC UAE: Best for International Clients and Cross-Border Banking" at bounding box center [273, 472] width 505 height 17
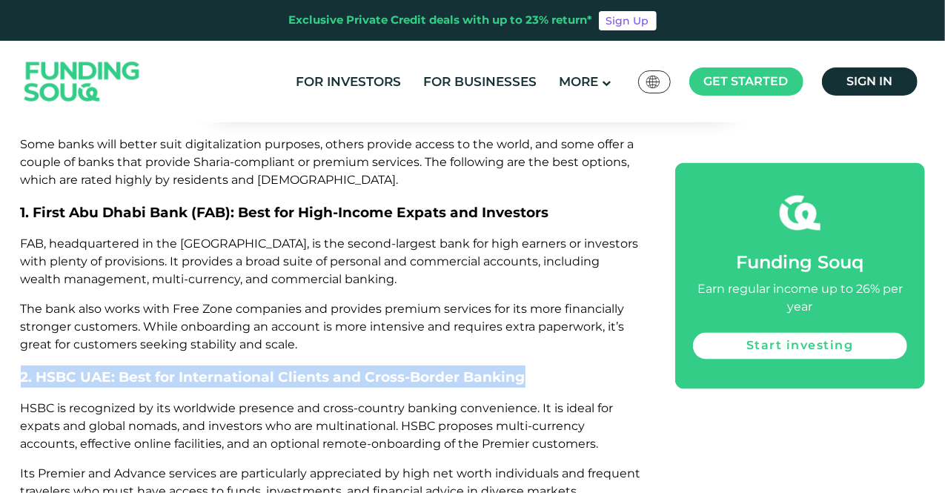
scroll to position [4047, 0]
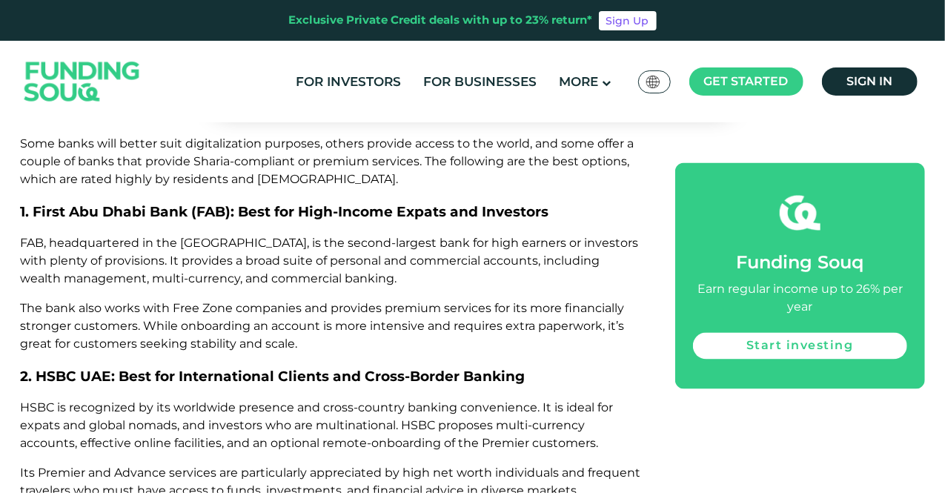
click at [147, 400] on span "HSBC is recognized by its worldwide presence and cross-country banking convenie…" at bounding box center [317, 425] width 593 height 50
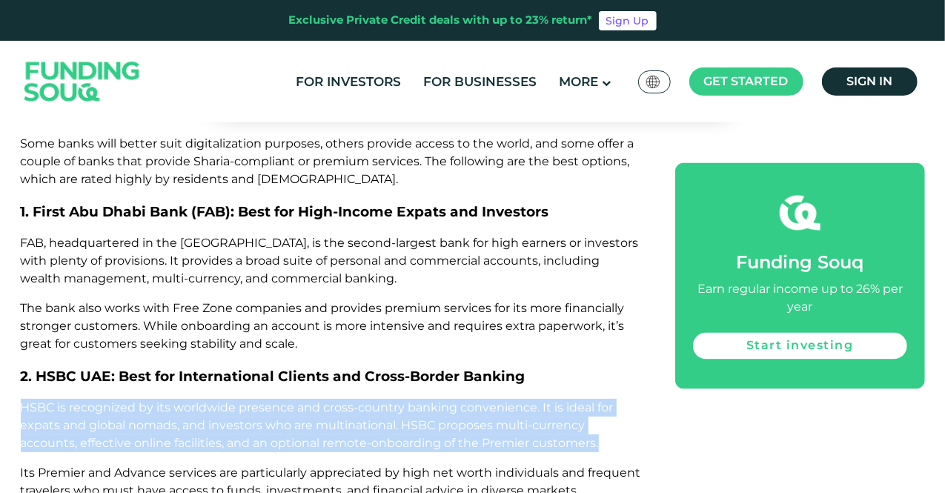
click at [147, 400] on span "HSBC is recognized by its worldwide presence and cross-country banking convenie…" at bounding box center [317, 425] width 593 height 50
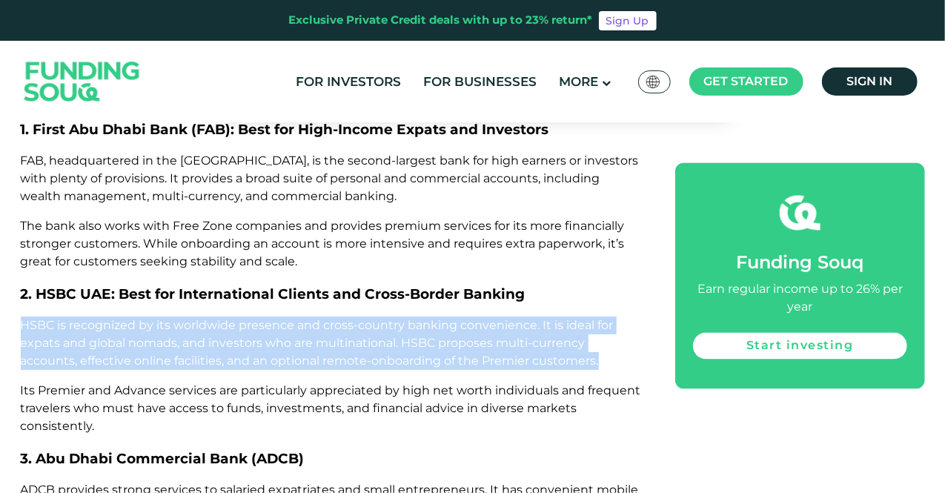
scroll to position [4129, 0]
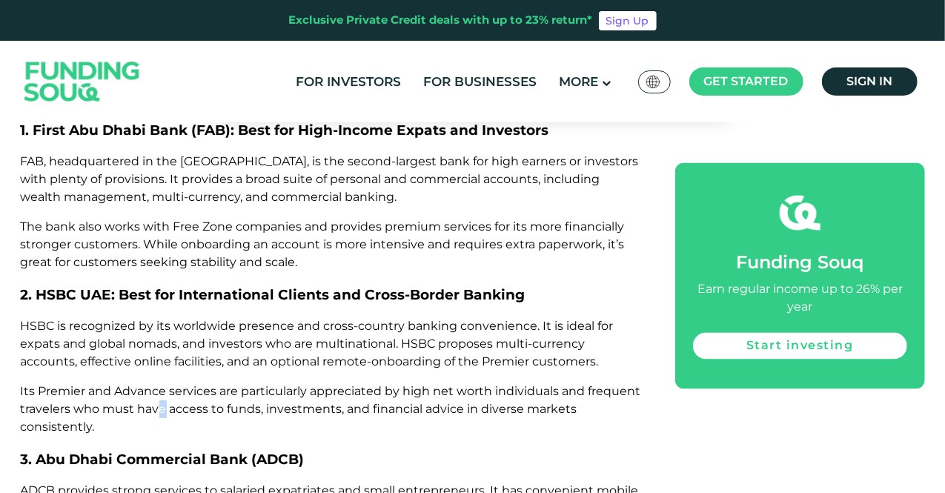
click at [162, 384] on span "Its Premier and Advance services are particularly appreciated by high net worth…" at bounding box center [331, 409] width 621 height 50
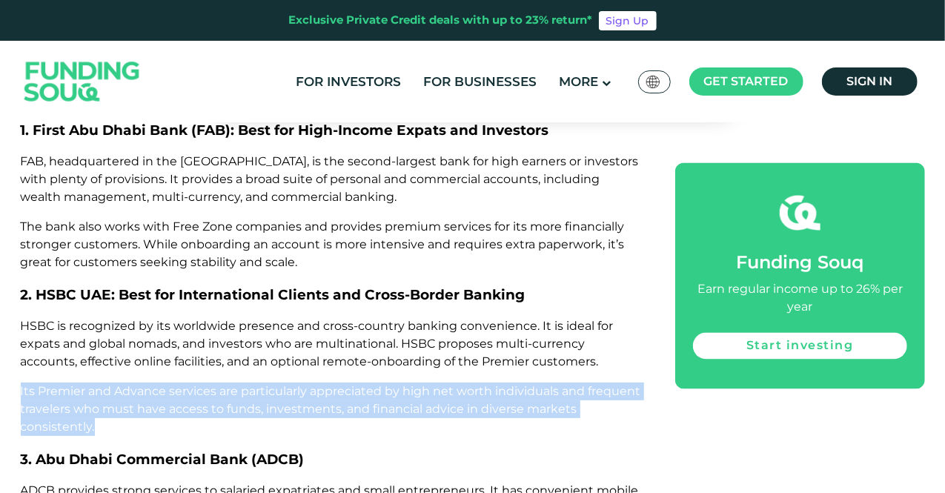
click at [162, 384] on span "Its Premier and Advance services are particularly appreciated by high net worth…" at bounding box center [331, 409] width 621 height 50
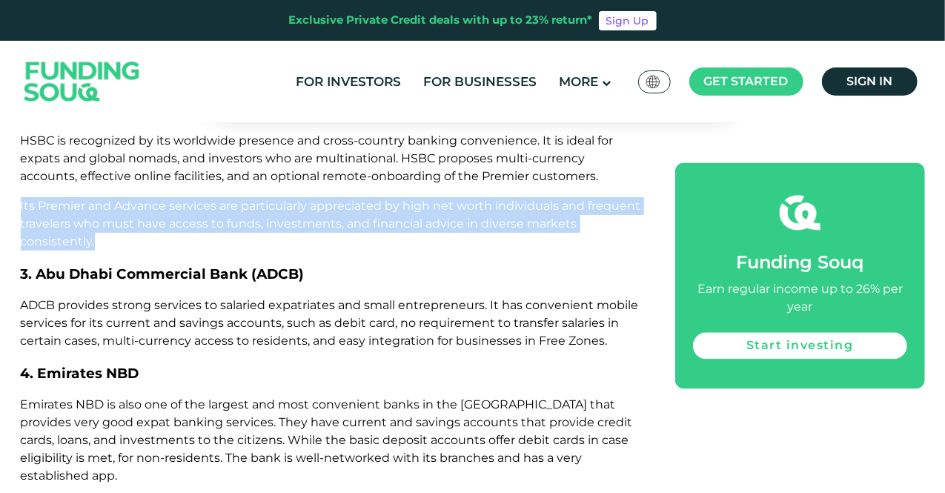
scroll to position [4427, 0]
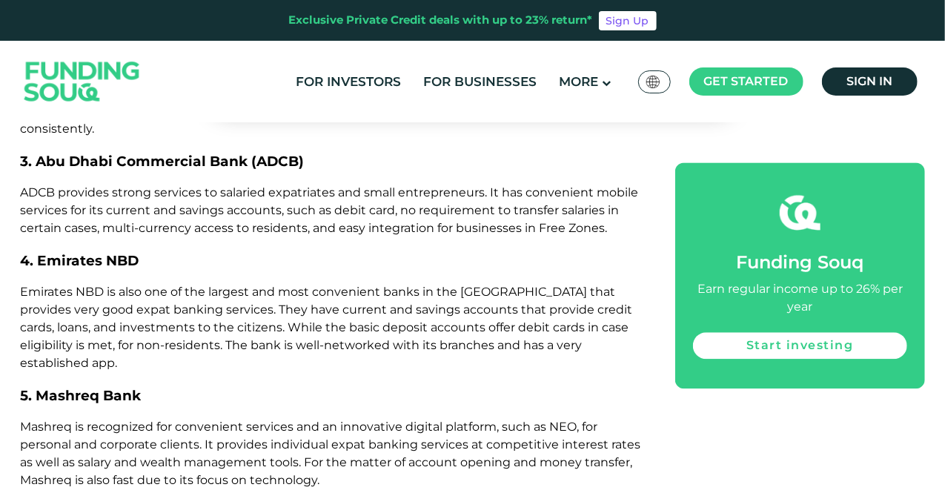
drag, startPoint x: 199, startPoint y: 373, endPoint x: 251, endPoint y: 421, distance: 70.8
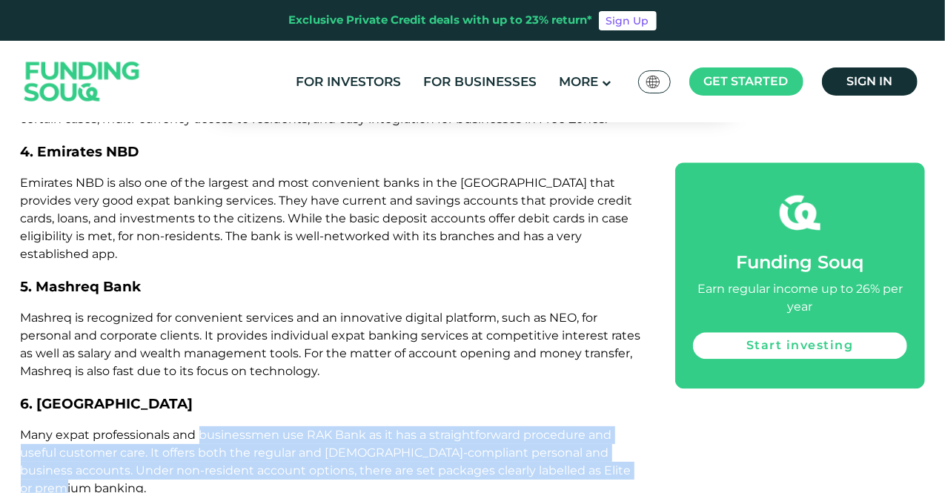
scroll to position [4538, 0]
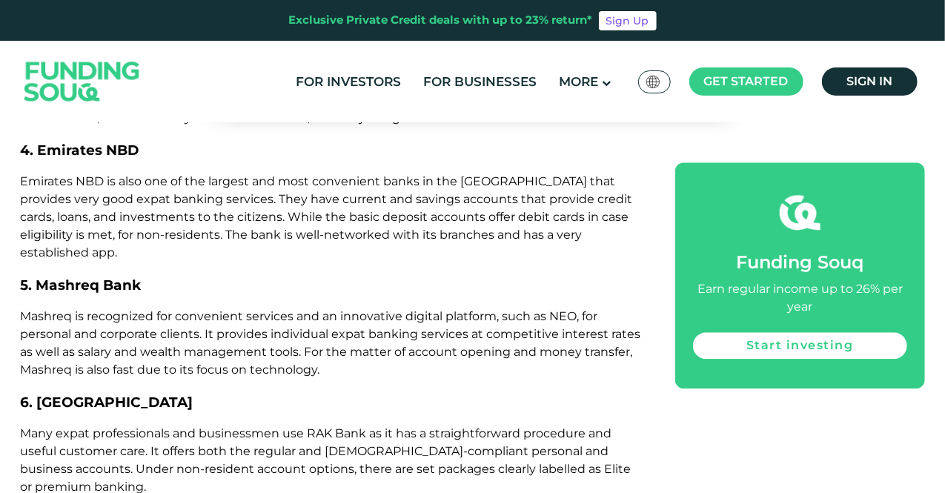
drag, startPoint x: 206, startPoint y: 382, endPoint x: 237, endPoint y: 409, distance: 41.0
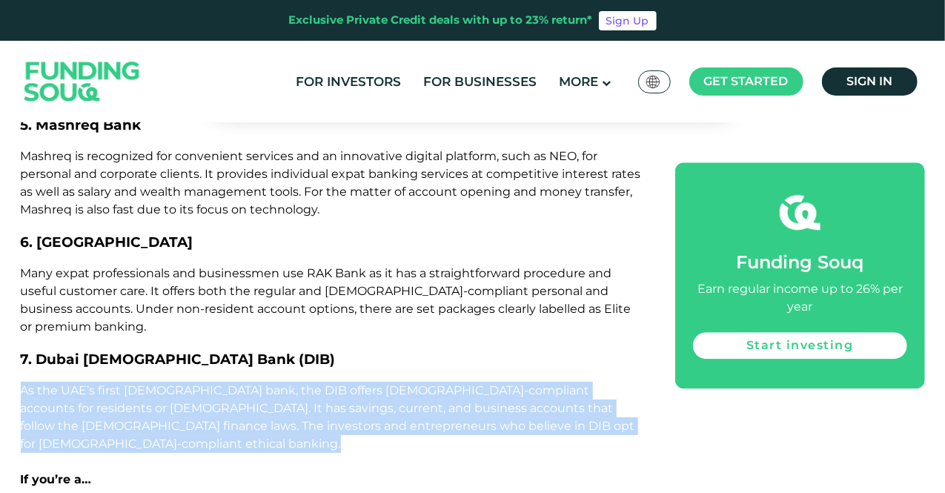
scroll to position [4698, 0]
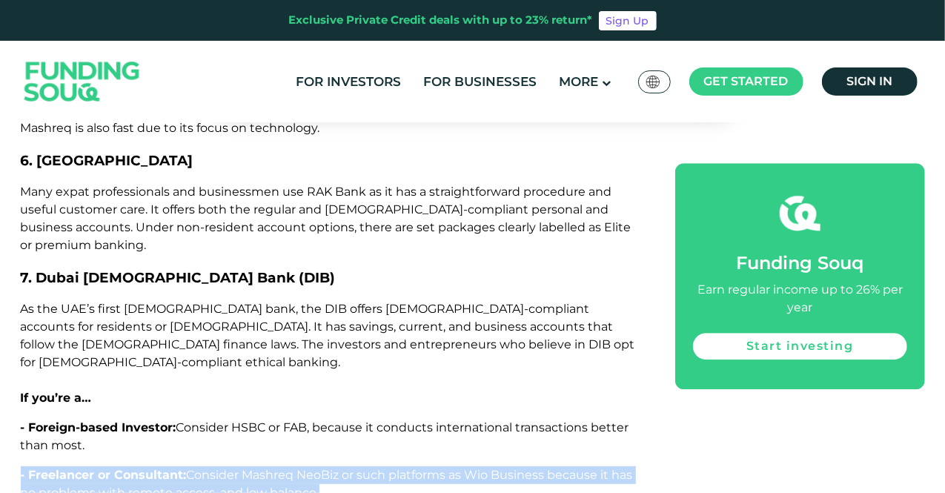
scroll to position [4781, 0]
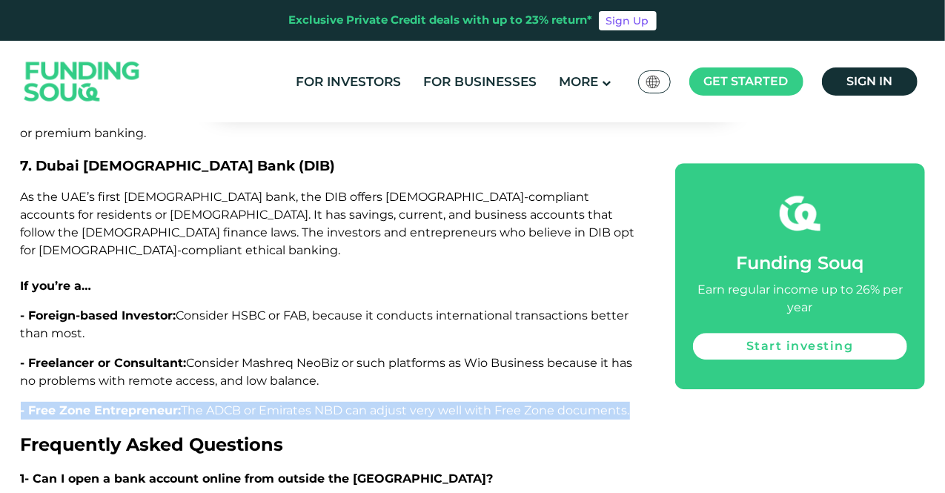
scroll to position [4892, 0]
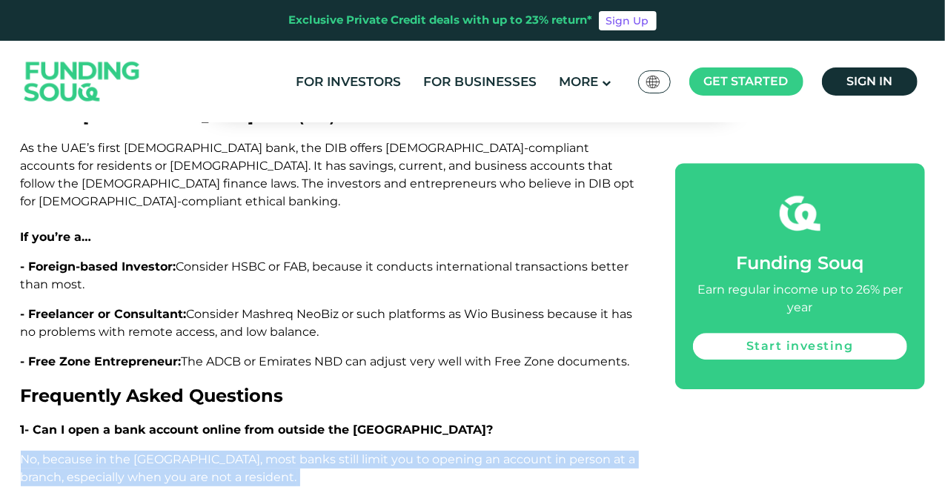
scroll to position [4942, 0]
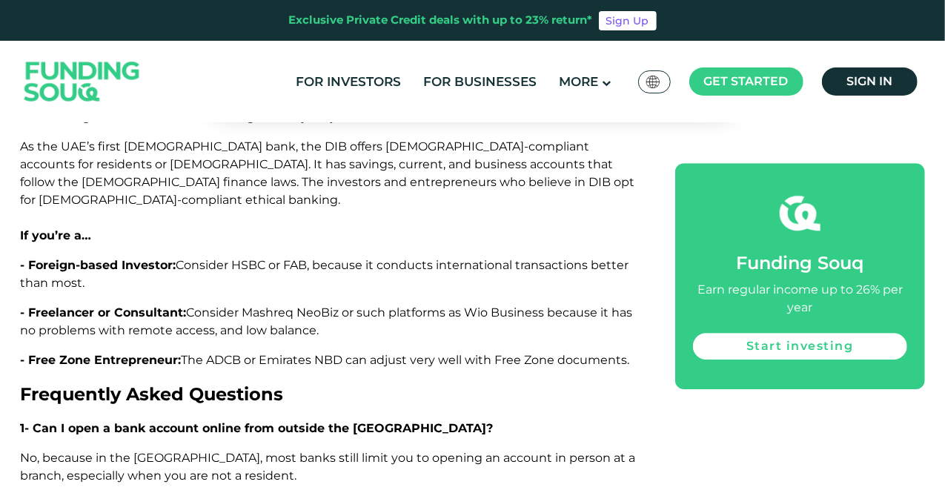
click at [203, 451] on span "No, because in the [GEOGRAPHIC_DATA], most banks still limit you to opening an …" at bounding box center [331, 502] width 621 height 103
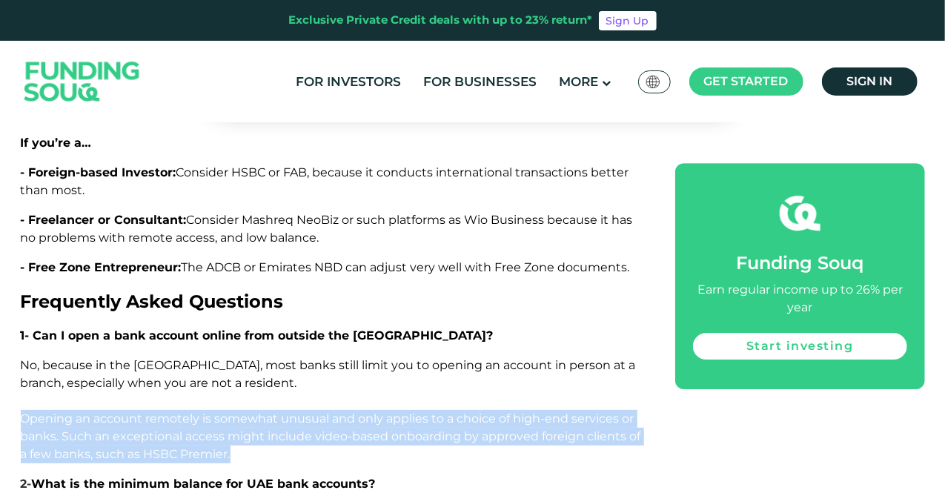
scroll to position [5035, 0]
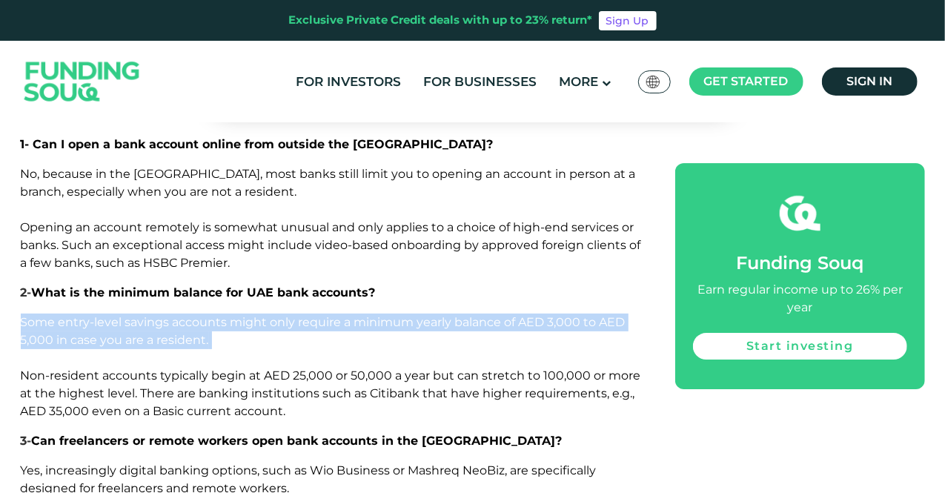
scroll to position [5234, 0]
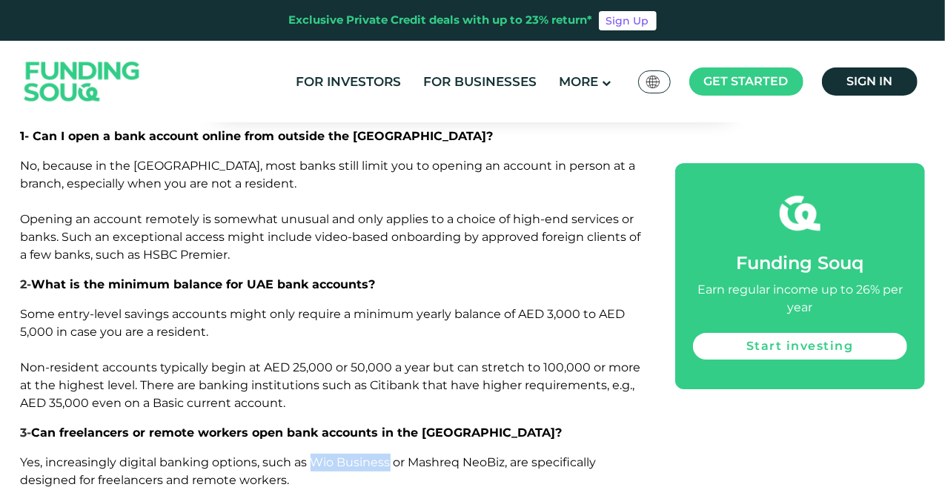
drag, startPoint x: 309, startPoint y: 272, endPoint x: 391, endPoint y: 277, distance: 82.4
